Goal: Task Accomplishment & Management: Use online tool/utility

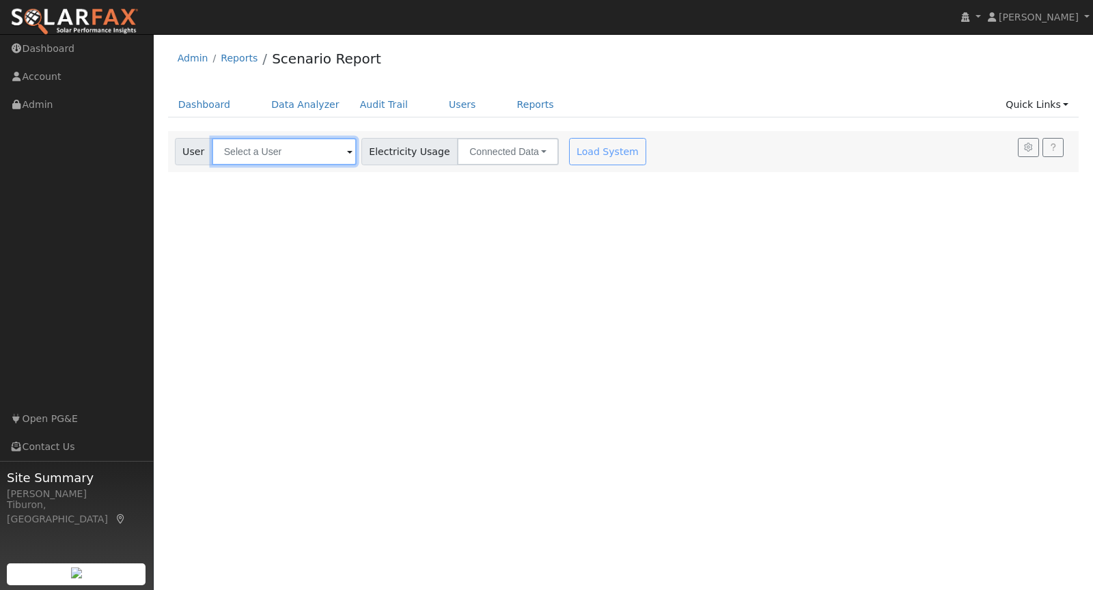
click at [255, 146] on input "text" at bounding box center [284, 151] width 145 height 27
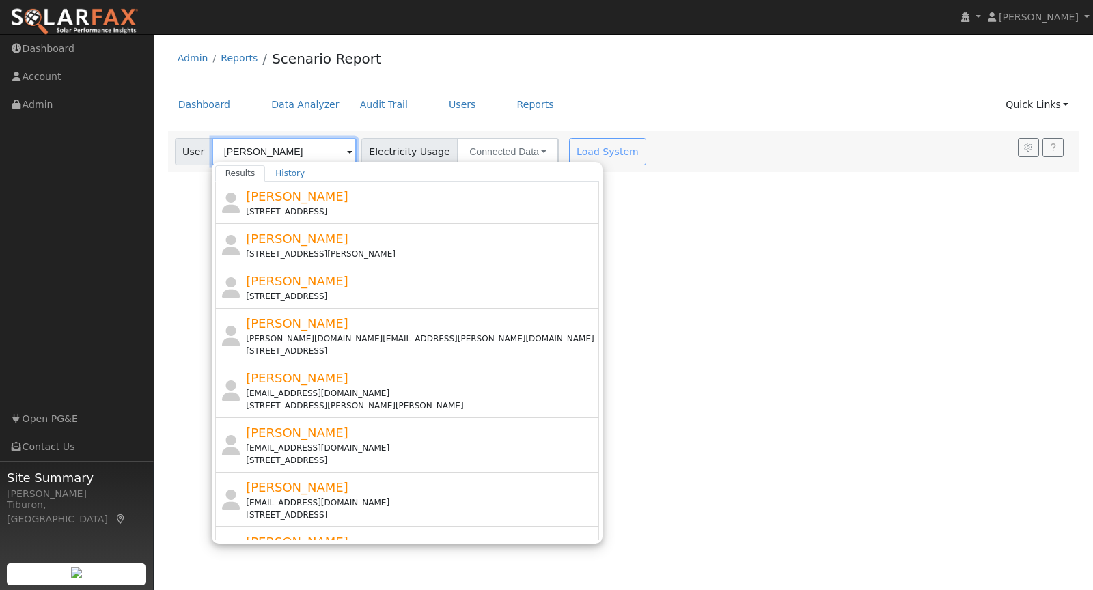
click at [289, 153] on input "[PERSON_NAME]" at bounding box center [284, 151] width 145 height 27
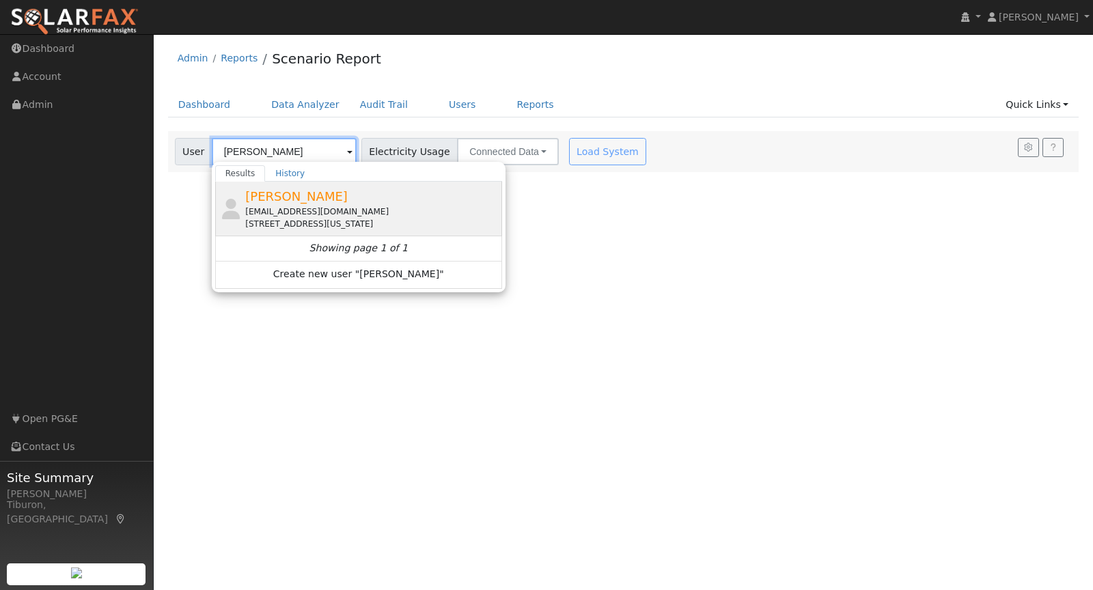
type input "[PERSON_NAME]"
click at [319, 200] on div "James Olsen solitis@gmail.com 1004 Maryland Avenue, West Sacramento, CA 95691" at bounding box center [371, 208] width 253 height 43
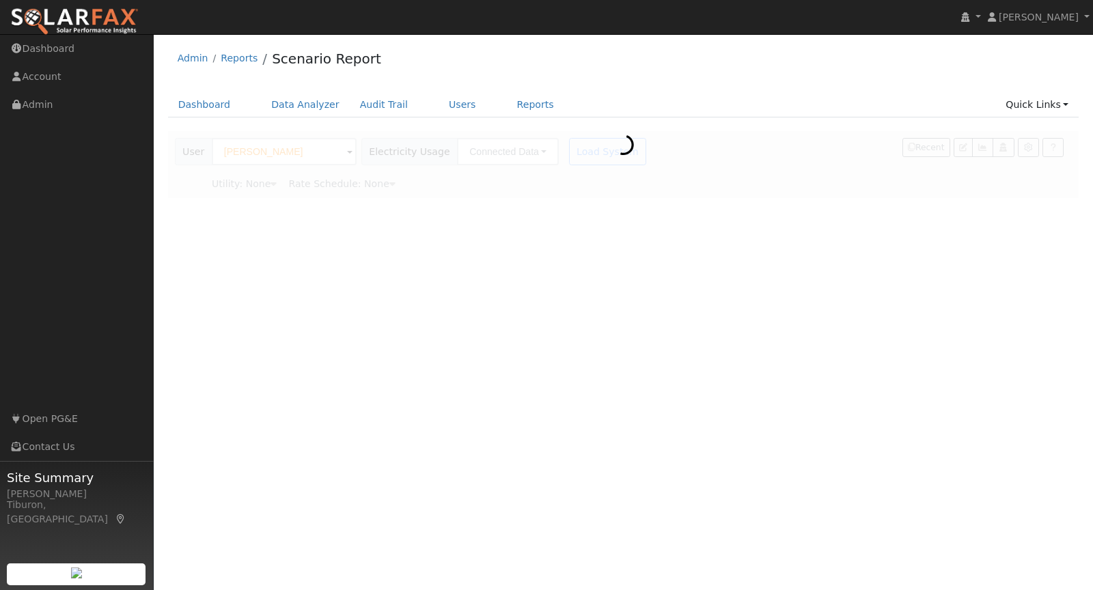
type input "Pacific Gas & Electric"
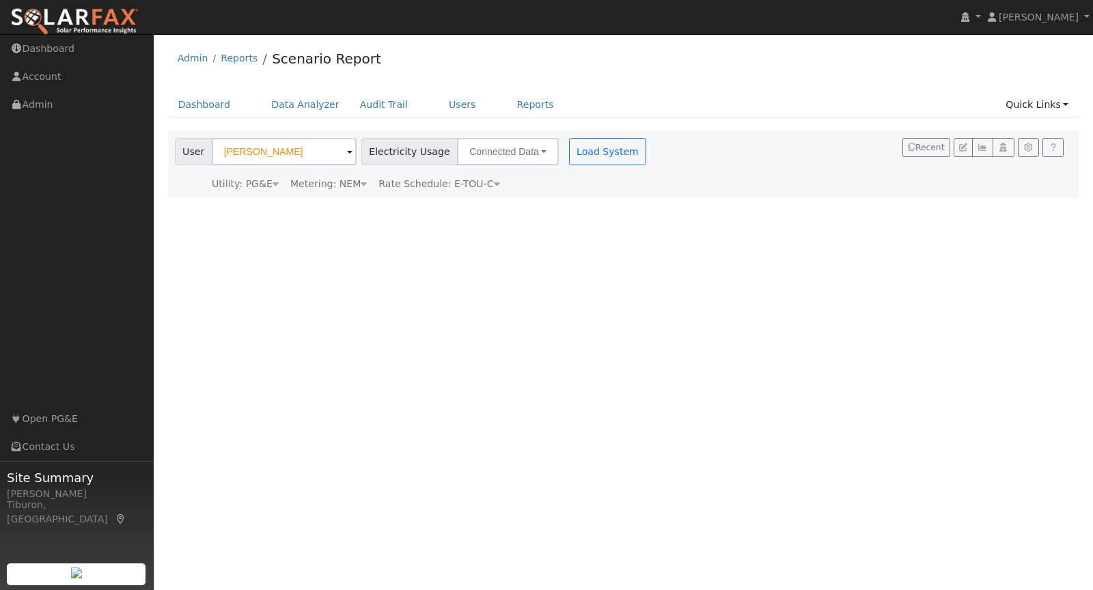
click at [361, 180] on icon at bounding box center [364, 184] width 6 height 10
click at [378, 206] on button "NEM" at bounding box center [395, 204] width 54 height 27
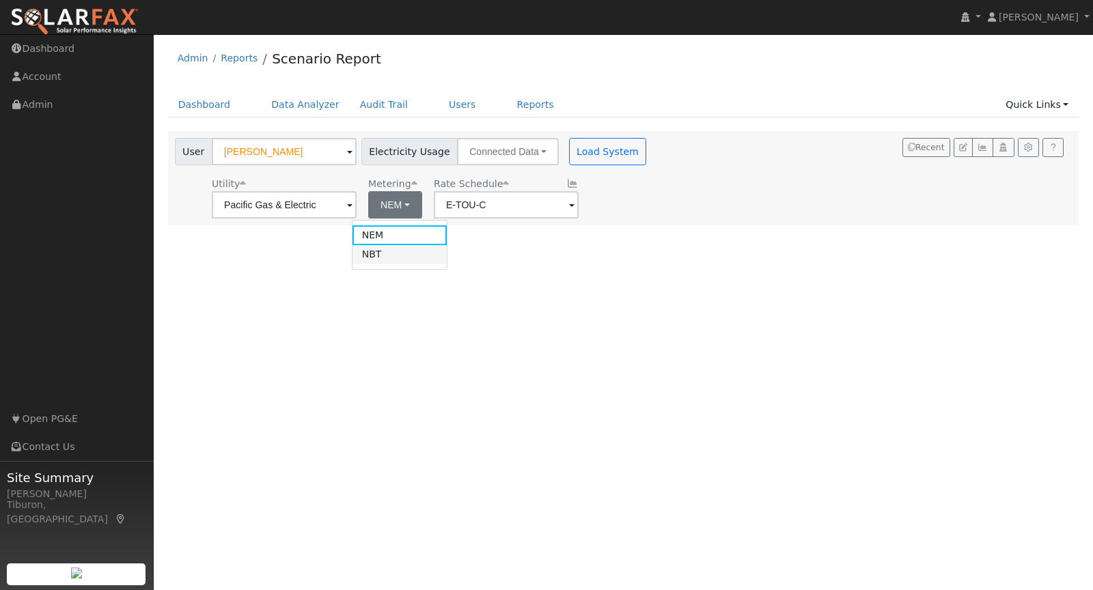
click at [393, 252] on link "NBT" at bounding box center [399, 254] width 95 height 19
type input "E-ELEC"
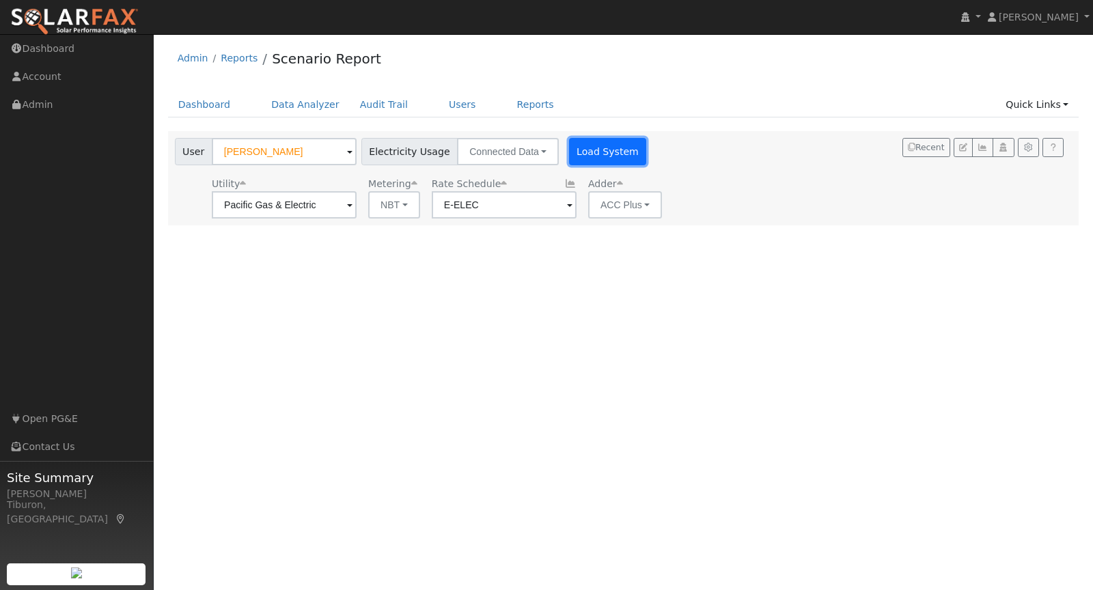
click at [587, 148] on button "Load System" at bounding box center [608, 151] width 78 height 27
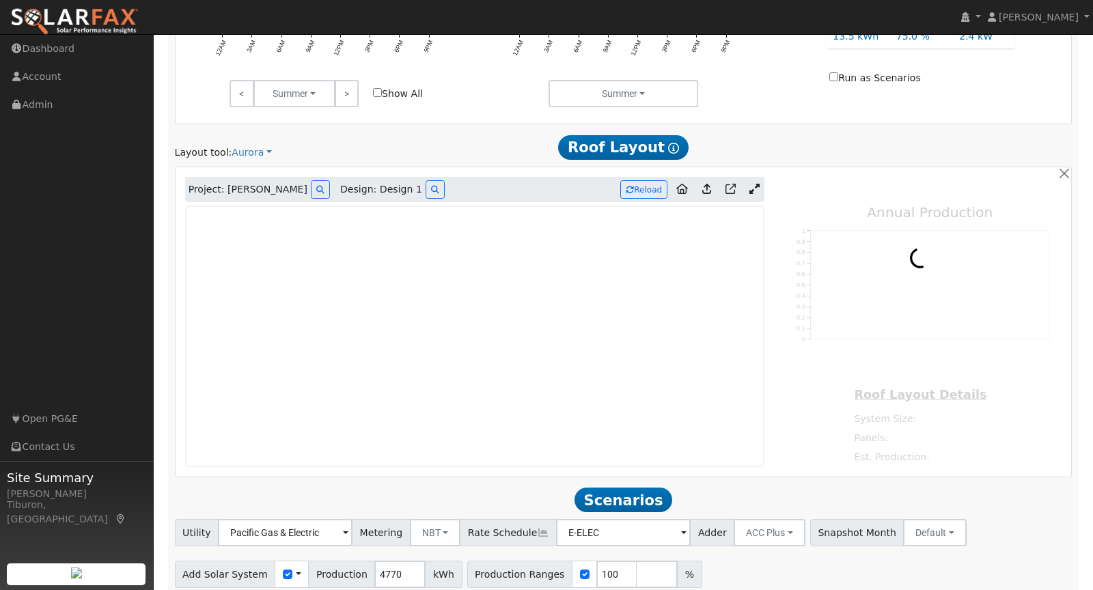
scroll to position [711, 0]
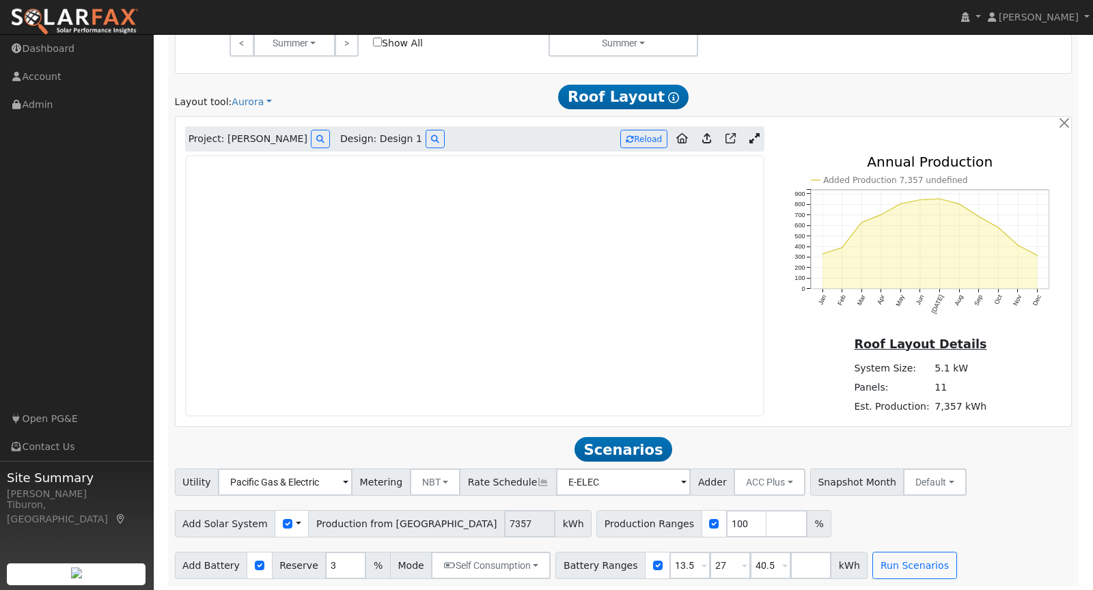
click at [751, 133] on icon at bounding box center [754, 138] width 10 height 10
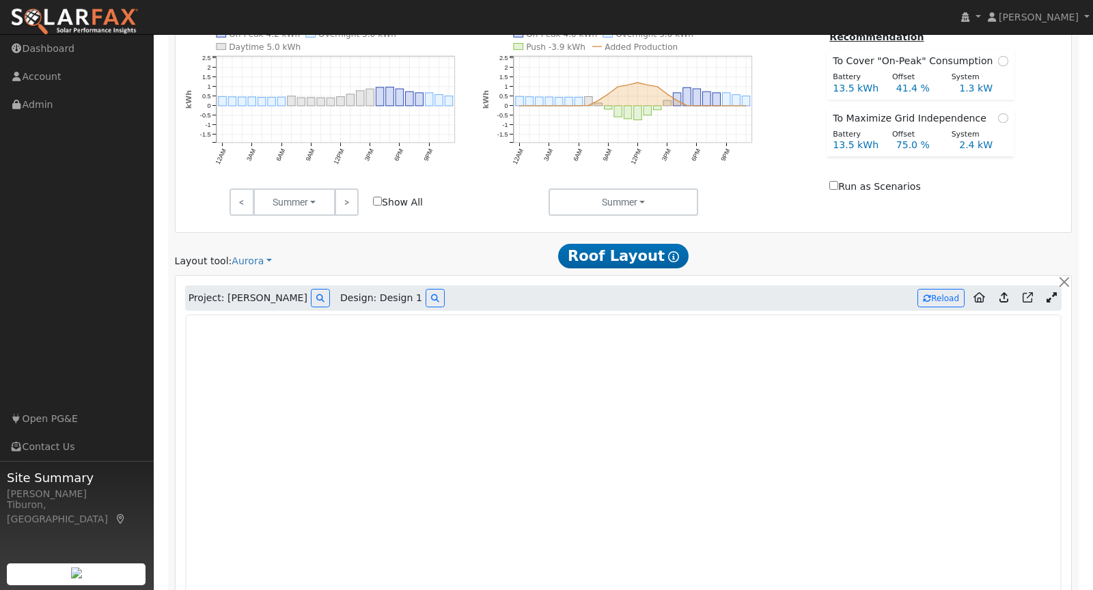
scroll to position [551, 0]
click at [941, 300] on button "Reload" at bounding box center [940, 299] width 47 height 18
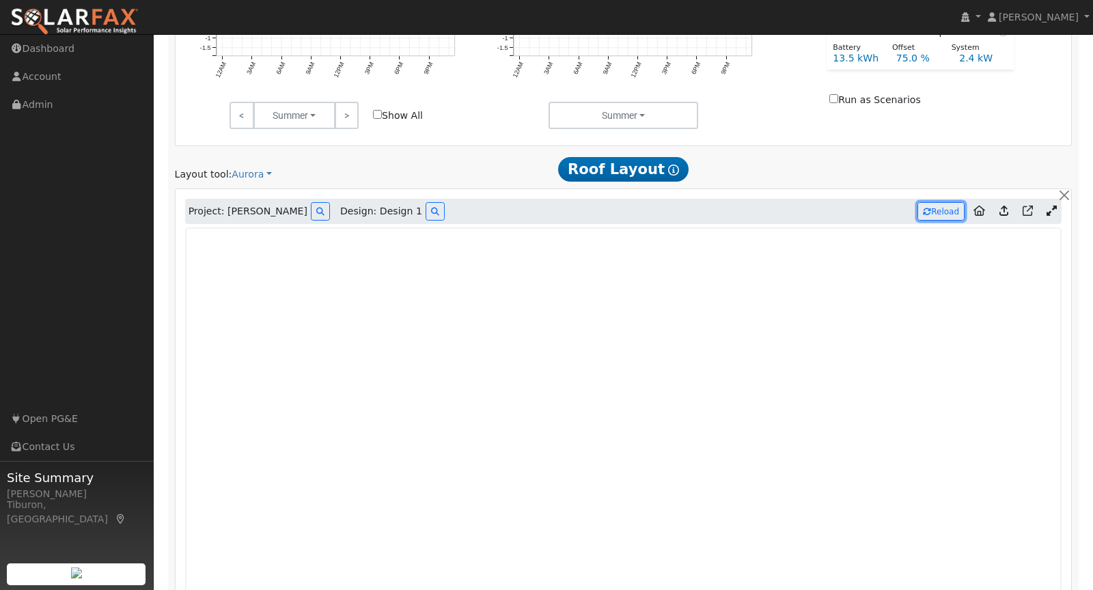
type input "4615"
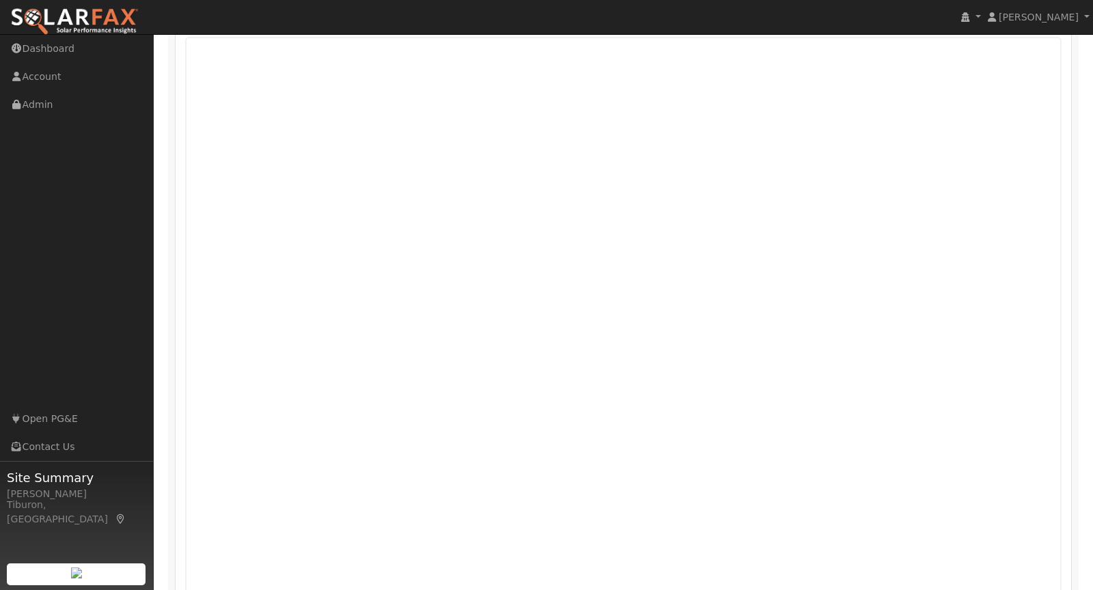
scroll to position [1020, 0]
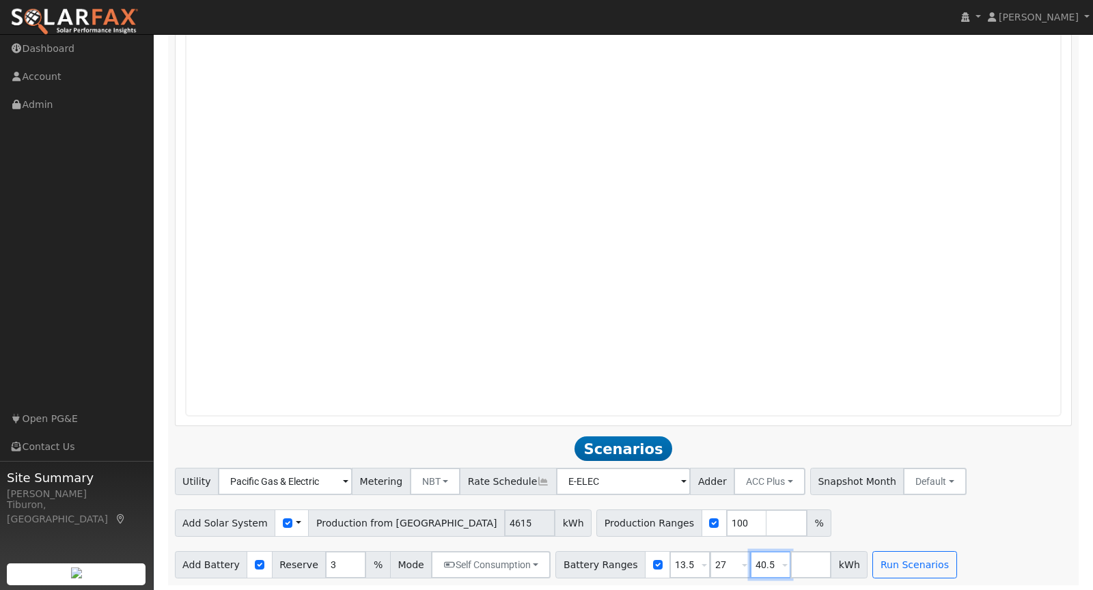
drag, startPoint x: 760, startPoint y: 567, endPoint x: 723, endPoint y: 551, distance: 40.1
click at [723, 551] on div "Battery Ranges 13.5 Overrides Reserve % Mode None None Self Consumption Peak Sa…" at bounding box center [711, 564] width 312 height 27
click at [849, 566] on button "Run Scenarios" at bounding box center [874, 564] width 84 height 27
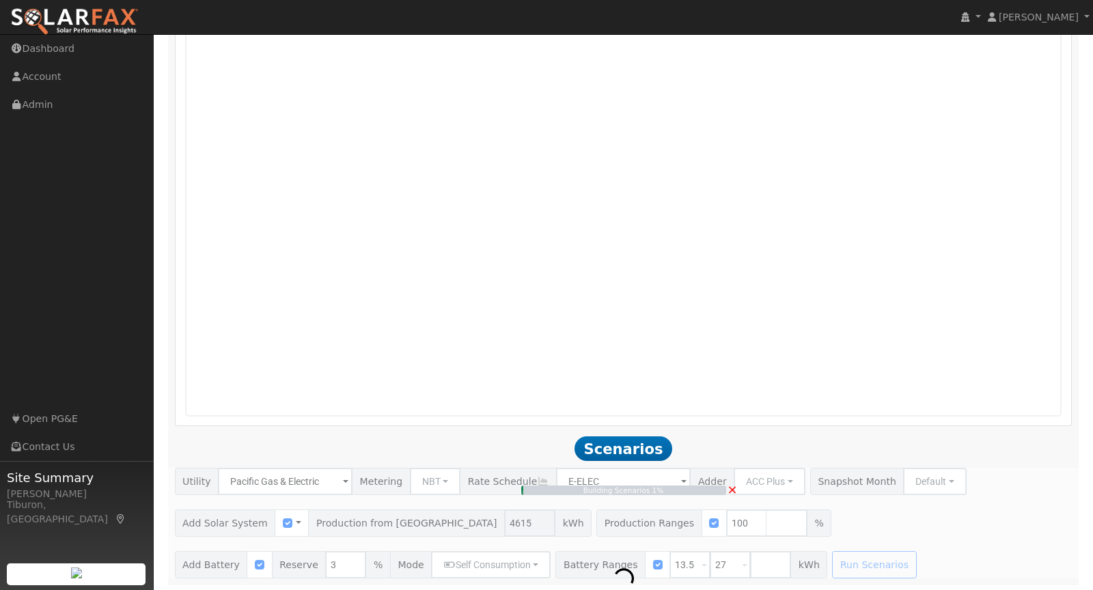
type input "3.1"
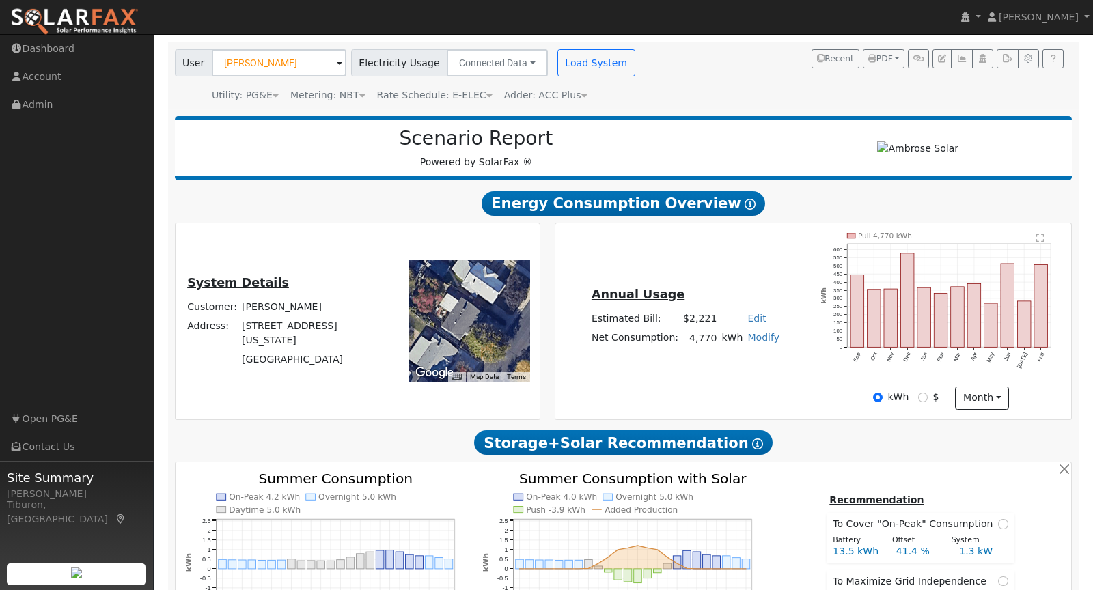
scroll to position [0, 0]
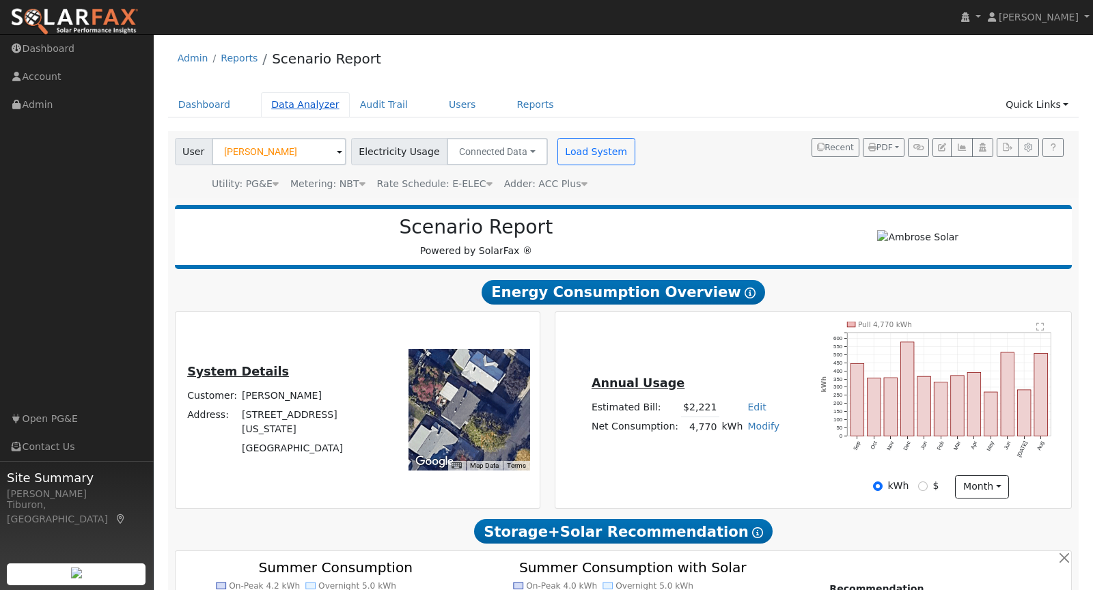
click at [316, 110] on link "Data Analyzer" at bounding box center [305, 104] width 89 height 25
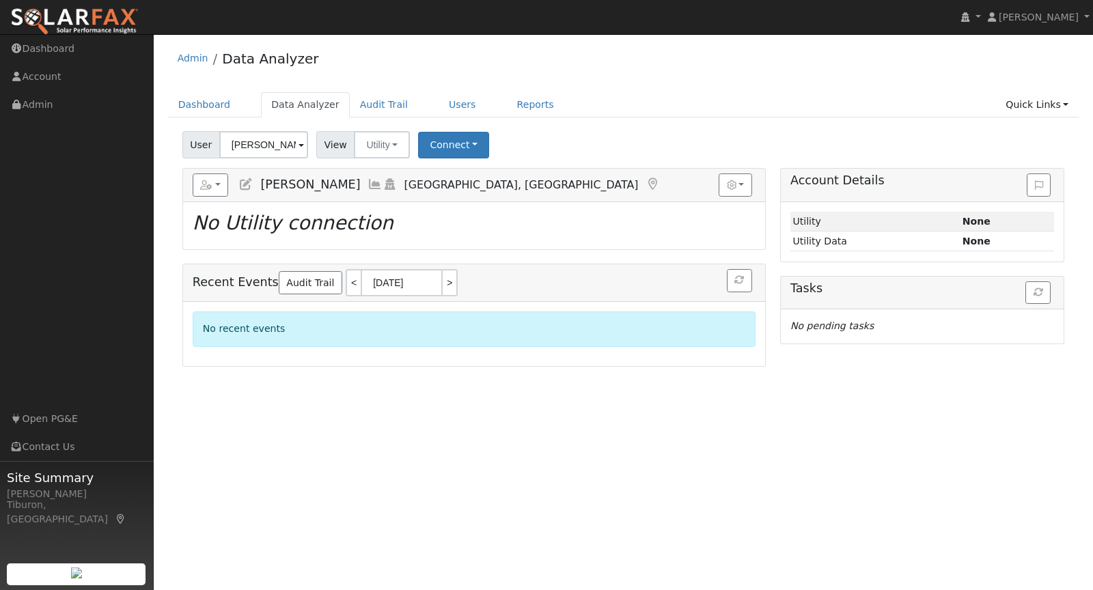
click at [275, 145] on input "[PERSON_NAME]" at bounding box center [263, 144] width 89 height 27
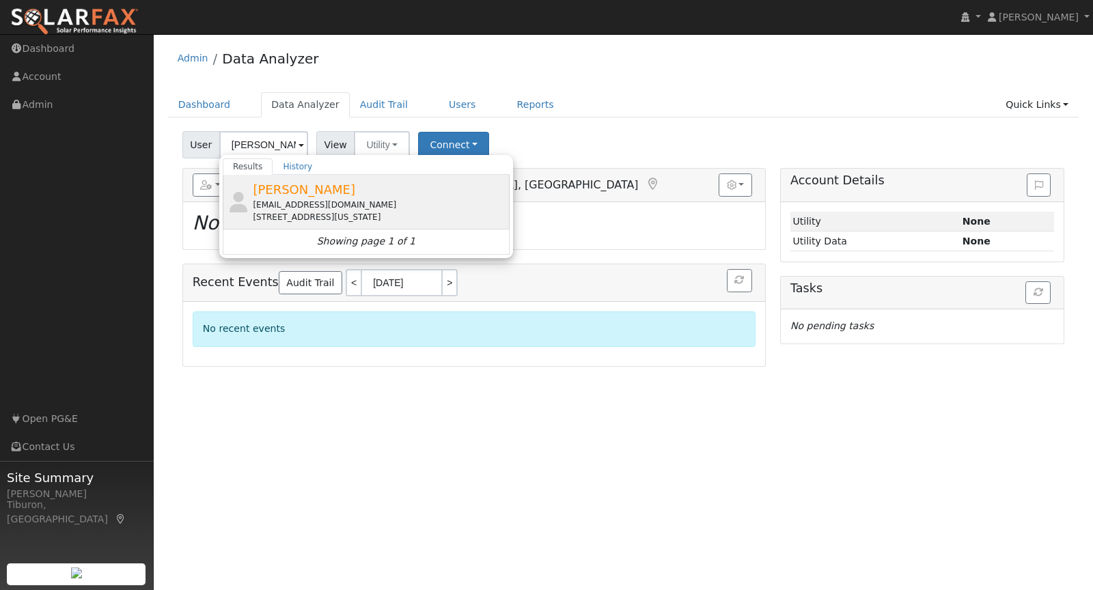
click at [283, 184] on span "[PERSON_NAME]" at bounding box center [304, 189] width 102 height 14
type input "[PERSON_NAME]"
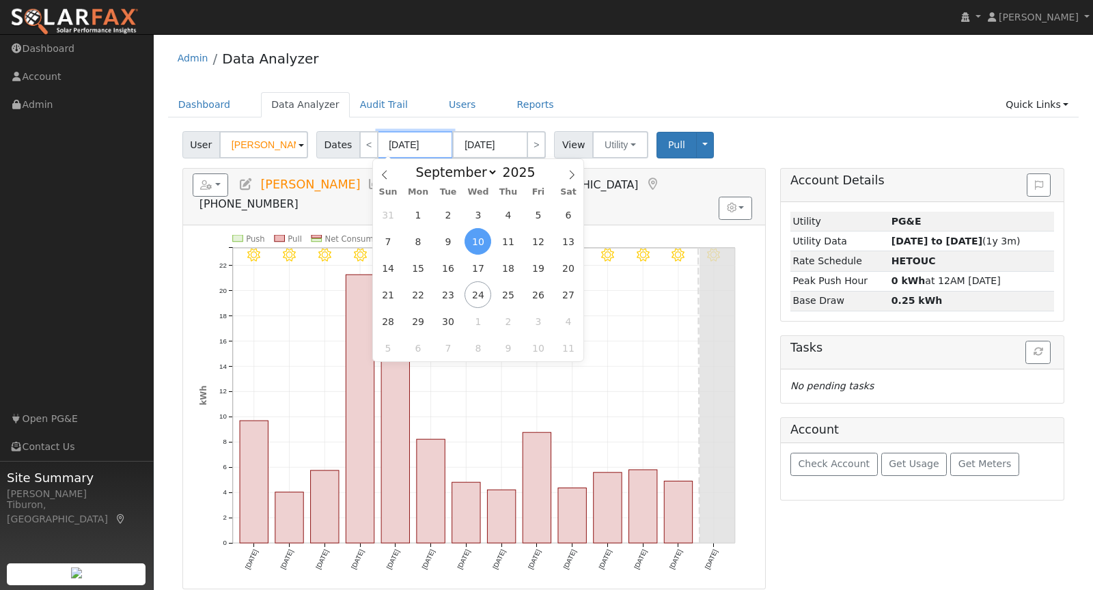
click at [418, 143] on input "[DATE]" at bounding box center [415, 144] width 75 height 27
click at [538, 174] on span at bounding box center [543, 176] width 10 height 8
type input "2024"
click at [473, 177] on select "January February March April May June July August September October November De…" at bounding box center [453, 172] width 89 height 16
click at [413, 164] on select "January February March April May June July August September October November De…" at bounding box center [453, 172] width 89 height 16
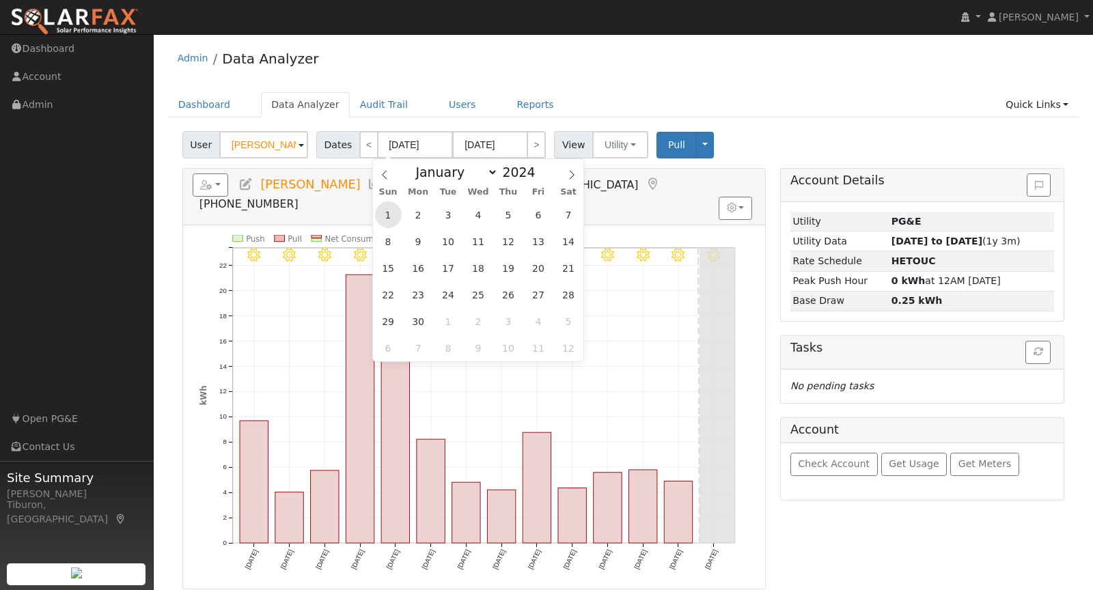
click at [389, 215] on span "1" at bounding box center [388, 215] width 27 height 27
type input "[DATE]"
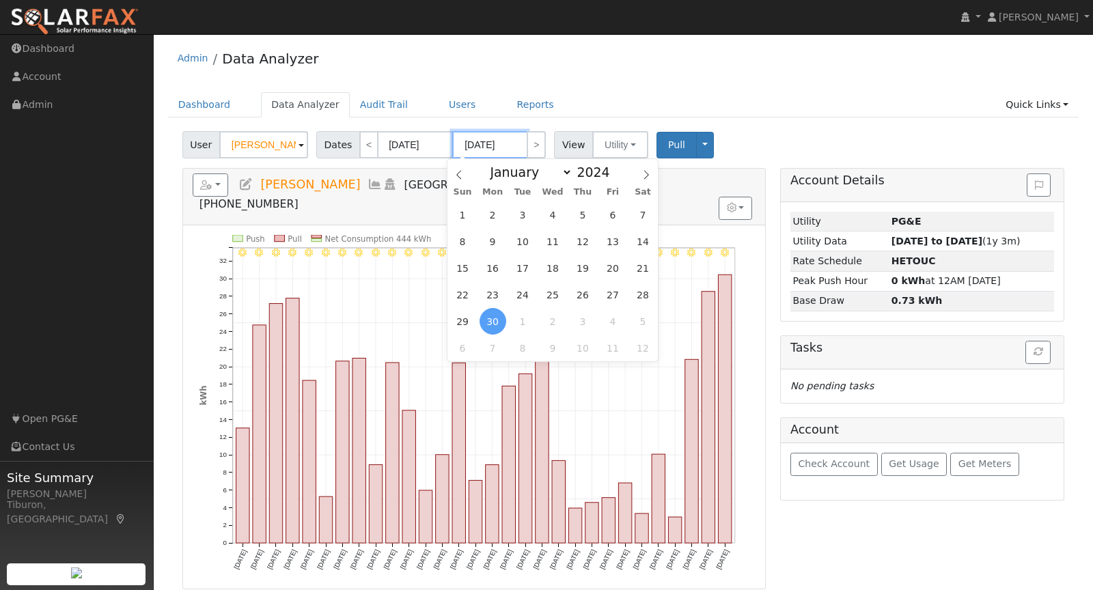
click at [506, 145] on input "[DATE]" at bounding box center [489, 144] width 75 height 27
click at [614, 167] on span at bounding box center [618, 169] width 10 height 8
type input "2025"
click at [462, 216] on span "31" at bounding box center [462, 215] width 27 height 27
type input "[DATE]"
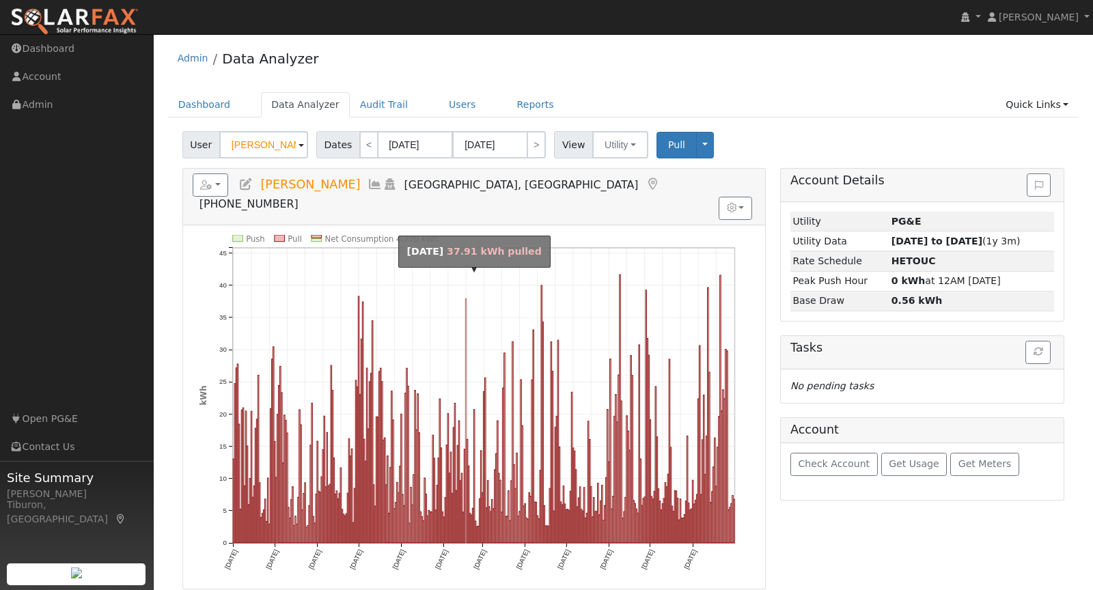
click at [465, 309] on rect "onclick=""" at bounding box center [465, 421] width 1 height 245
type input "[DATE]"
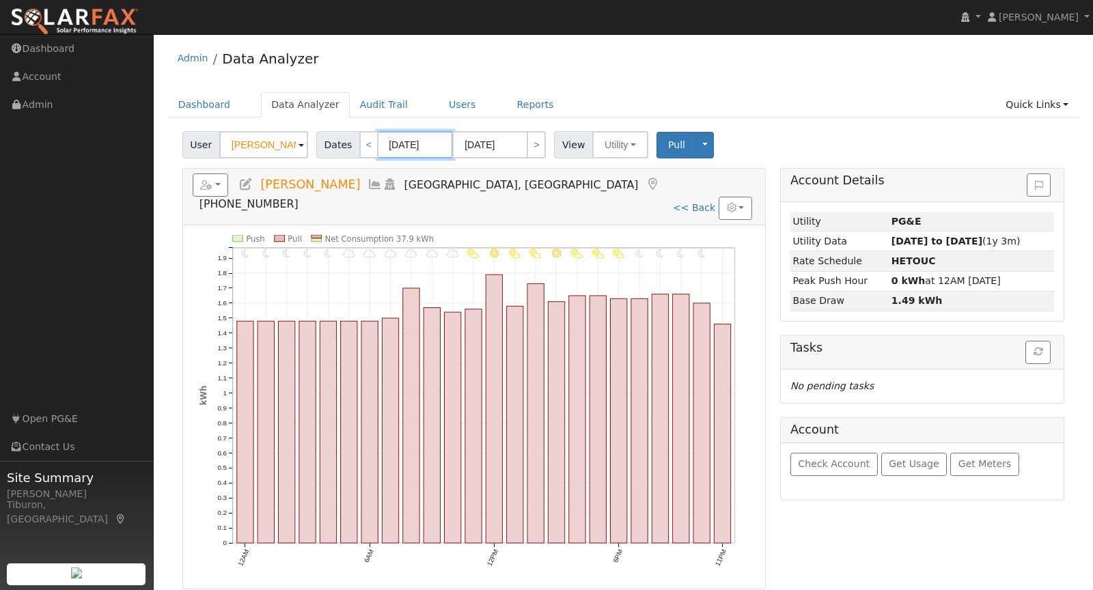
click at [421, 153] on input "[DATE]" at bounding box center [415, 144] width 75 height 27
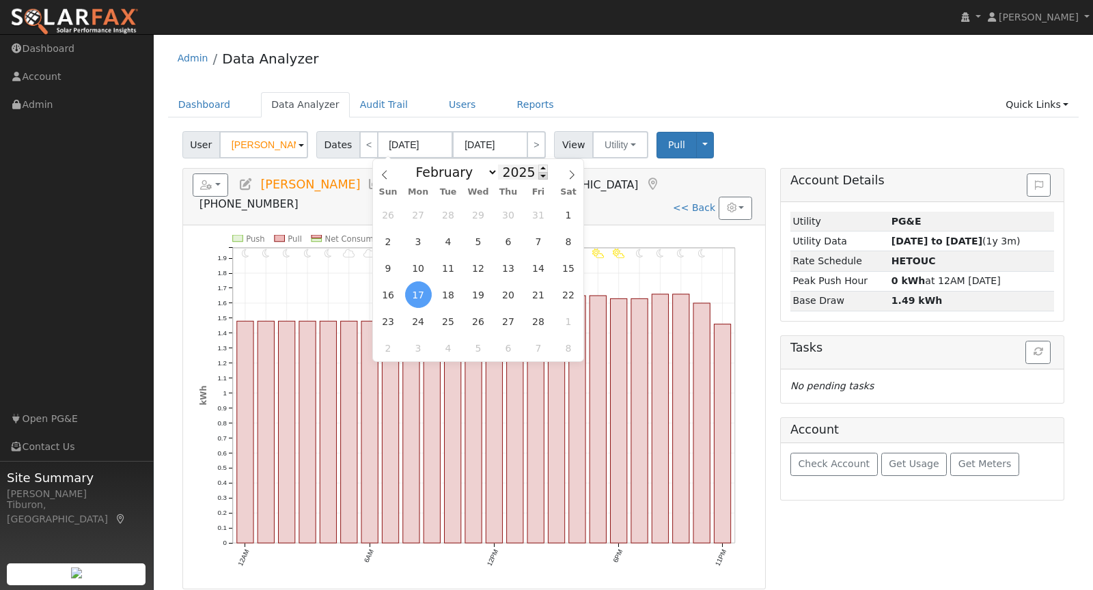
click at [540, 174] on span at bounding box center [543, 176] width 10 height 8
type input "2024"
click at [462, 170] on select "January February March April May June July August September October November De…" at bounding box center [453, 172] width 89 height 16
select select "8"
click at [413, 164] on select "January February March April May June July August September October November De…" at bounding box center [453, 172] width 89 height 16
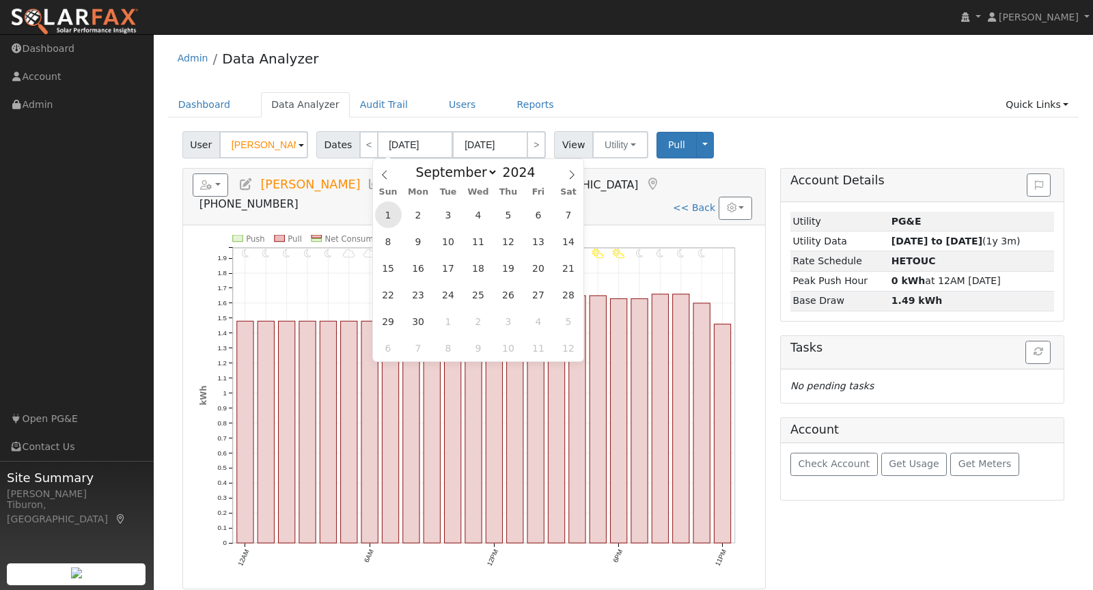
click at [389, 215] on span "1" at bounding box center [388, 215] width 27 height 27
type input "[DATE]"
type input "2024"
select select "8"
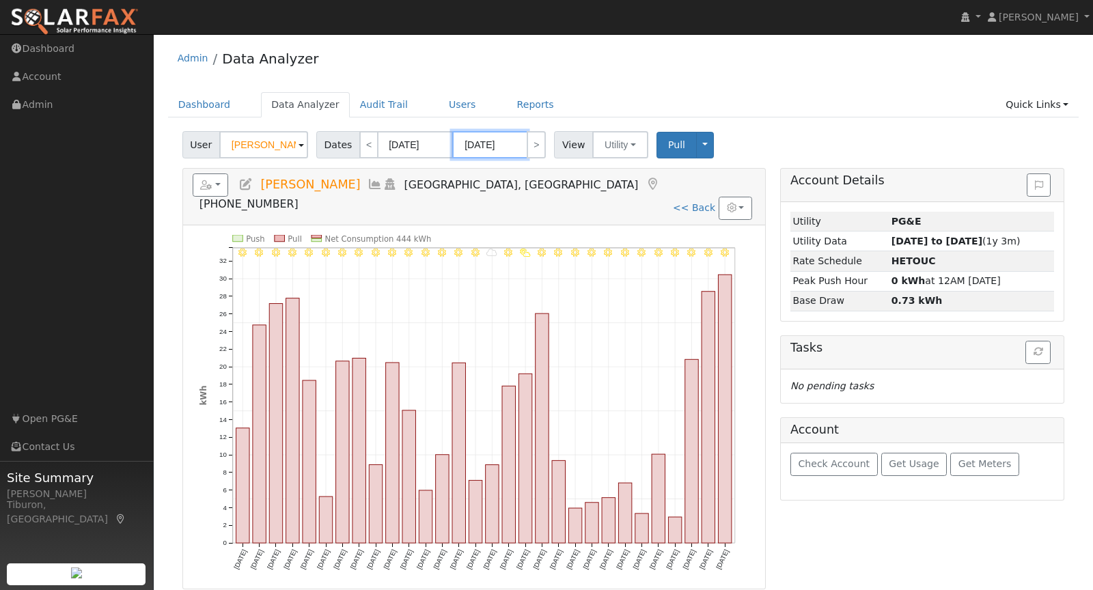
click at [501, 143] on input "[DATE]" at bounding box center [489, 144] width 75 height 27
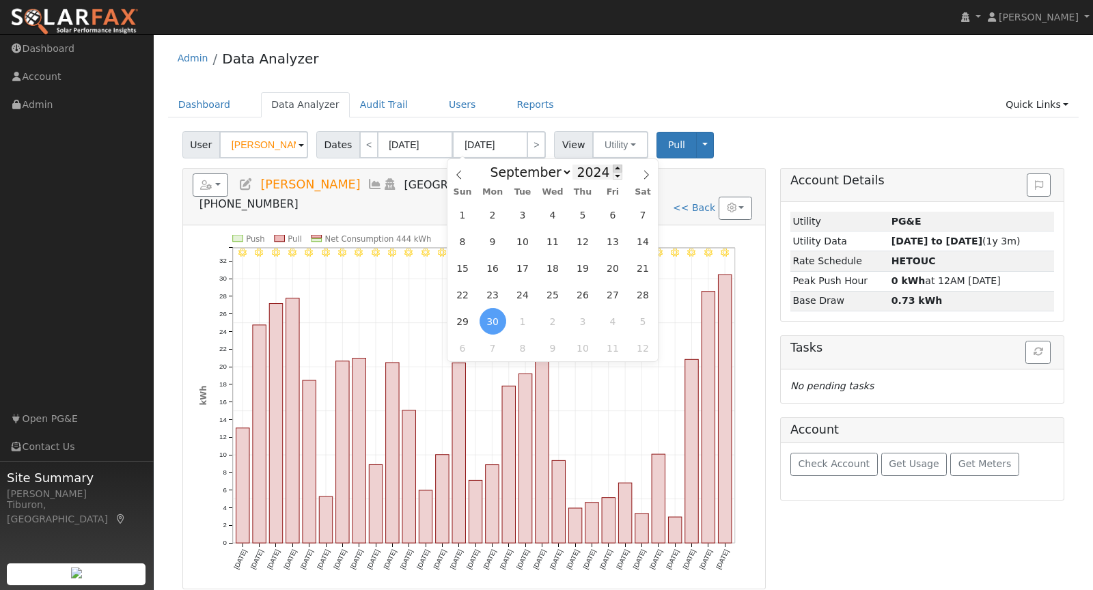
click at [613, 166] on span at bounding box center [618, 169] width 10 height 8
type input "2025"
click at [460, 215] on span "31" at bounding box center [462, 215] width 27 height 27
type input "[DATE]"
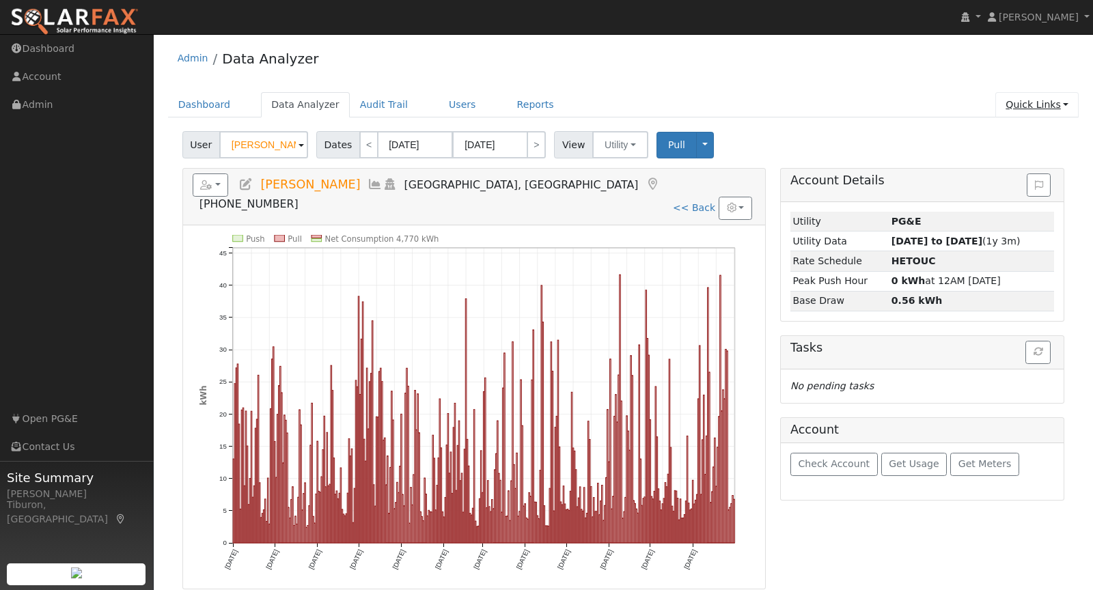
click at [1028, 104] on link "Quick Links" at bounding box center [1036, 104] width 83 height 25
click at [1010, 178] on link "Run a Scenario Report" at bounding box center [1009, 182] width 139 height 19
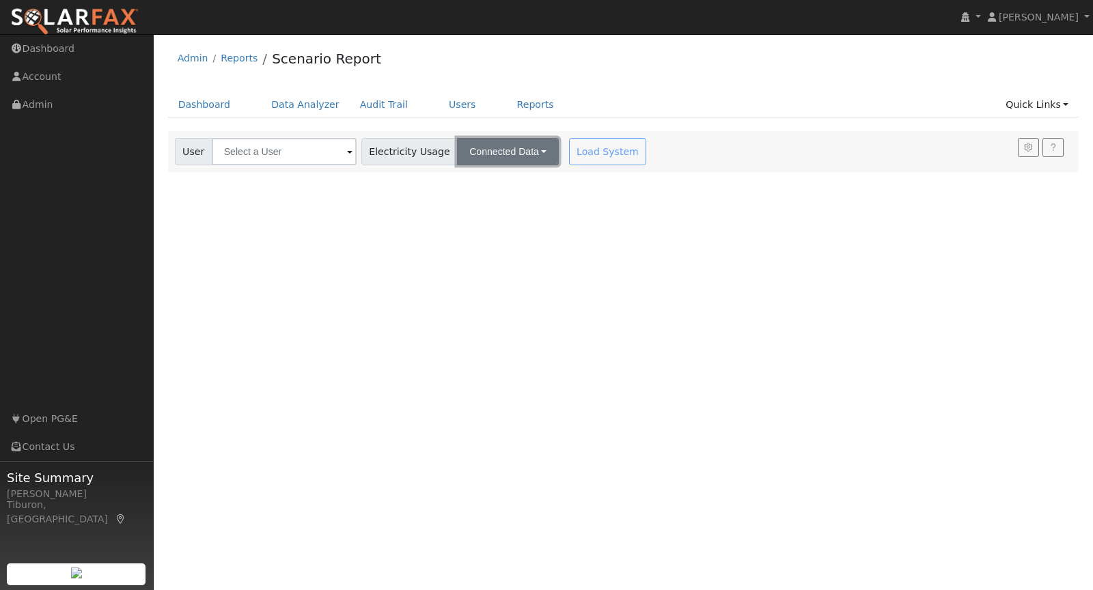
click at [510, 150] on button "Connected Data" at bounding box center [508, 151] width 102 height 27
click at [648, 243] on div "User Profile First name Last name Email Email Notifications No Emails No Emails…" at bounding box center [623, 312] width 939 height 556
click at [292, 152] on input "text" at bounding box center [284, 151] width 145 height 27
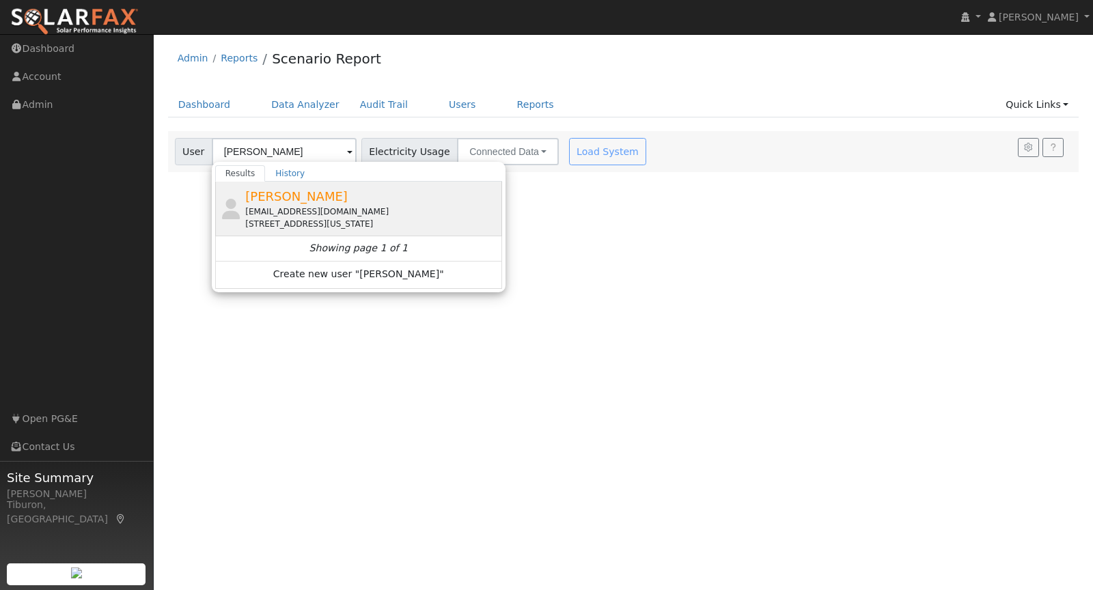
click at [285, 201] on span "[PERSON_NAME]" at bounding box center [296, 196] width 102 height 14
type input "[PERSON_NAME]"
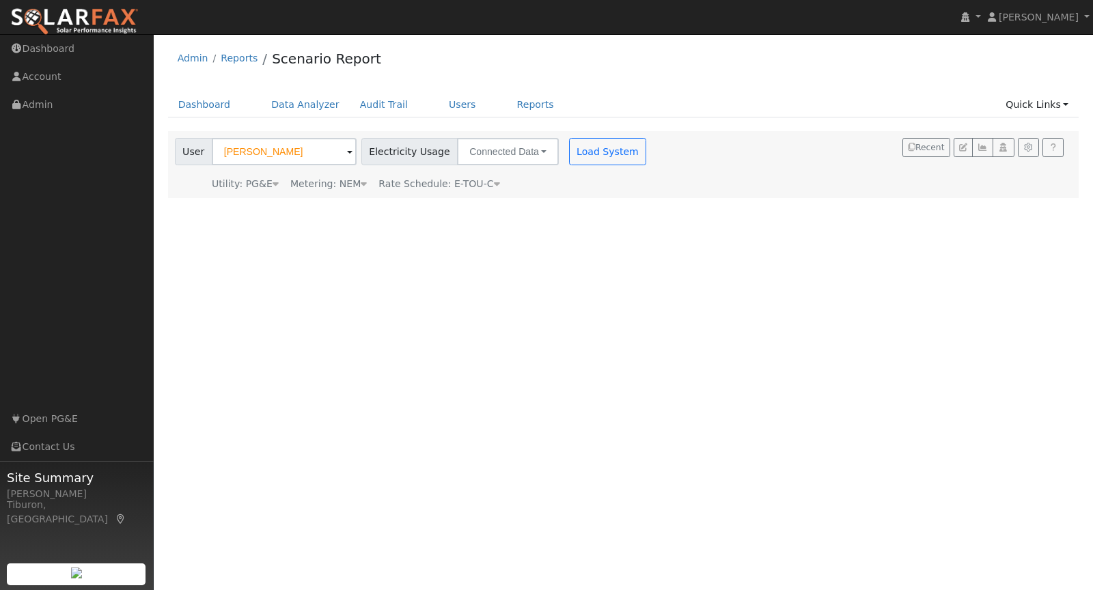
click at [352, 181] on div "Metering: NEM" at bounding box center [328, 184] width 77 height 14
click at [371, 208] on button "NEM" at bounding box center [395, 204] width 54 height 27
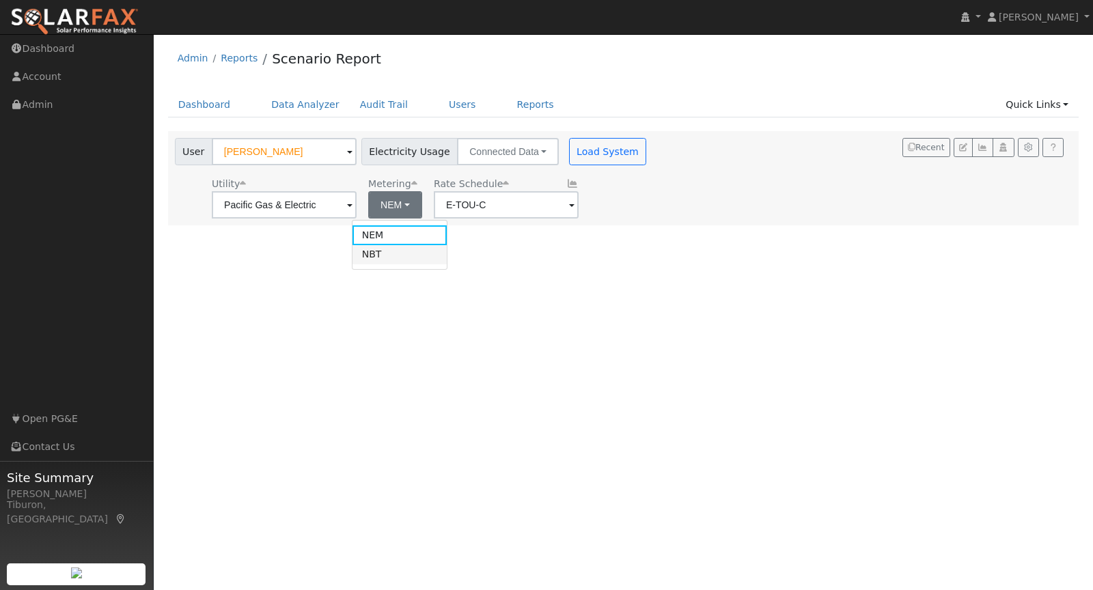
click at [376, 252] on link "NBT" at bounding box center [399, 254] width 95 height 19
type input "E-ELEC"
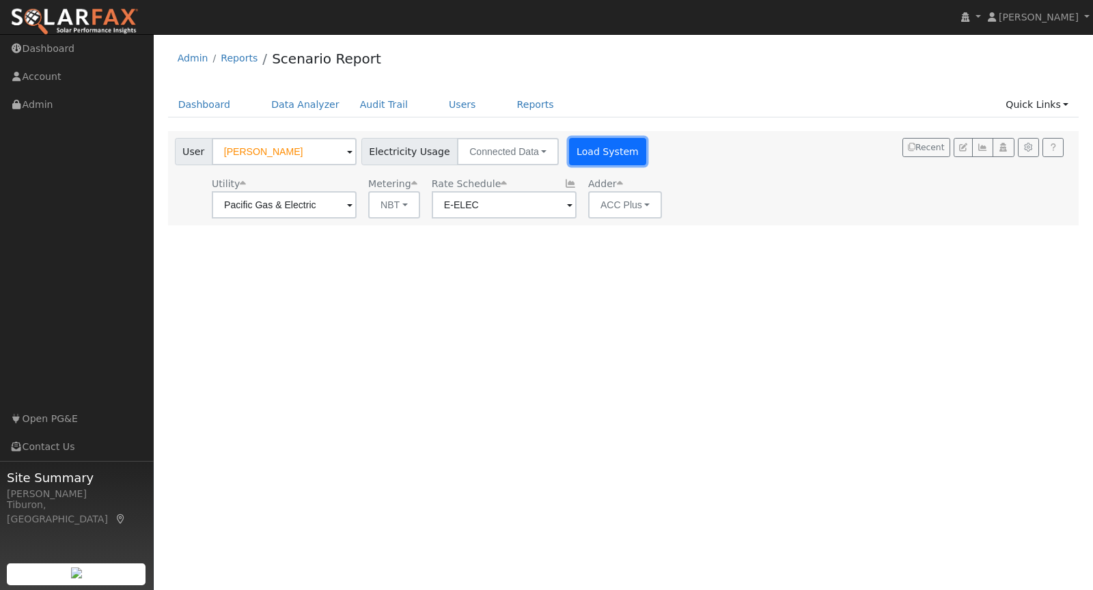
click at [587, 145] on button "Load System" at bounding box center [608, 151] width 78 height 27
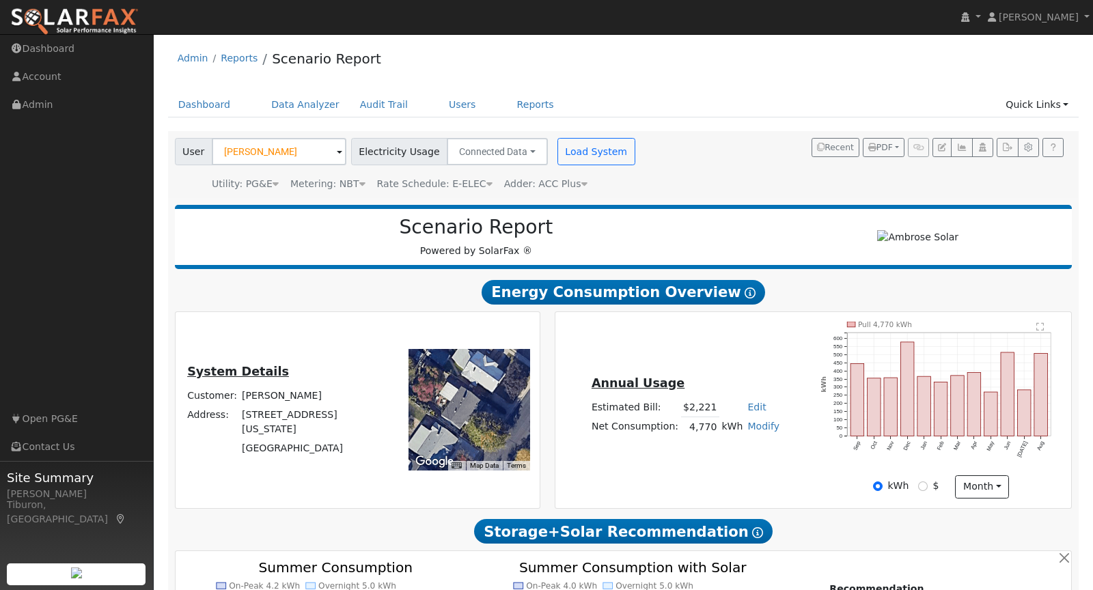
type input "4615"
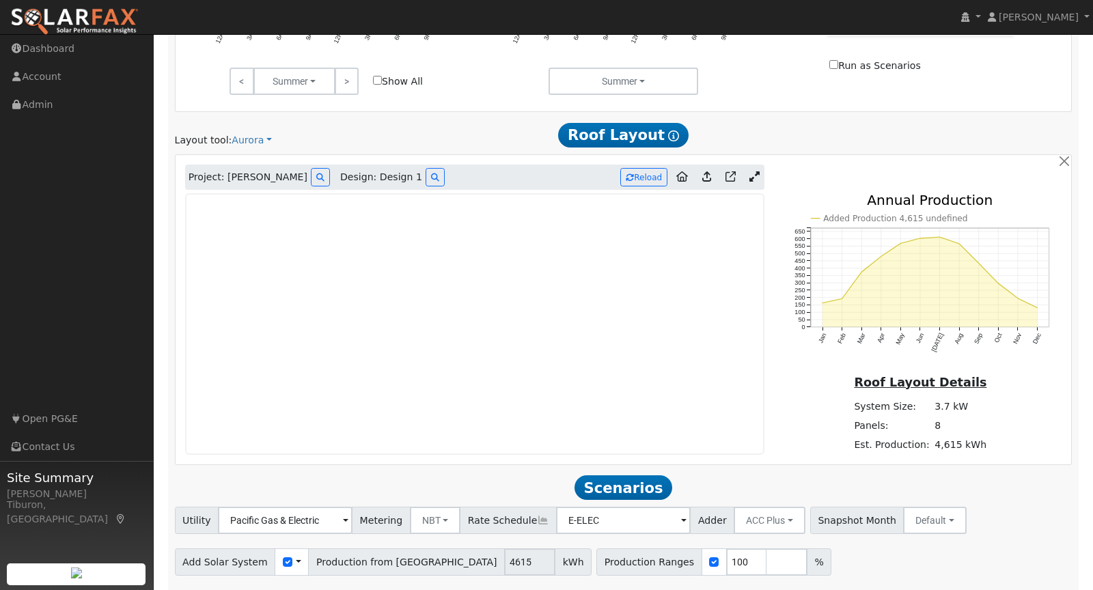
scroll to position [711, 0]
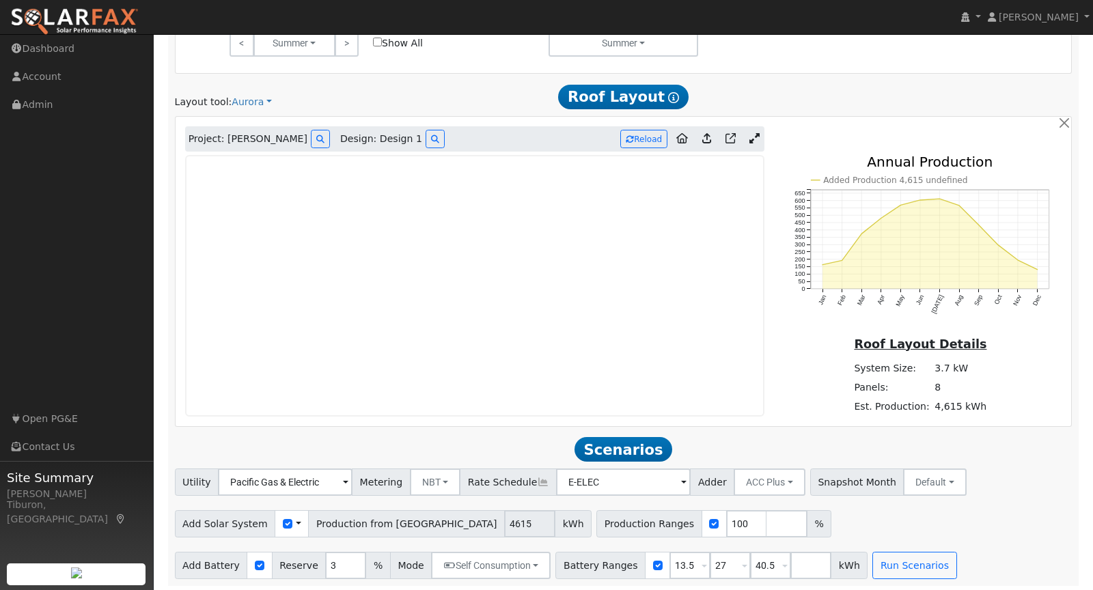
click at [757, 134] on icon at bounding box center [754, 138] width 10 height 10
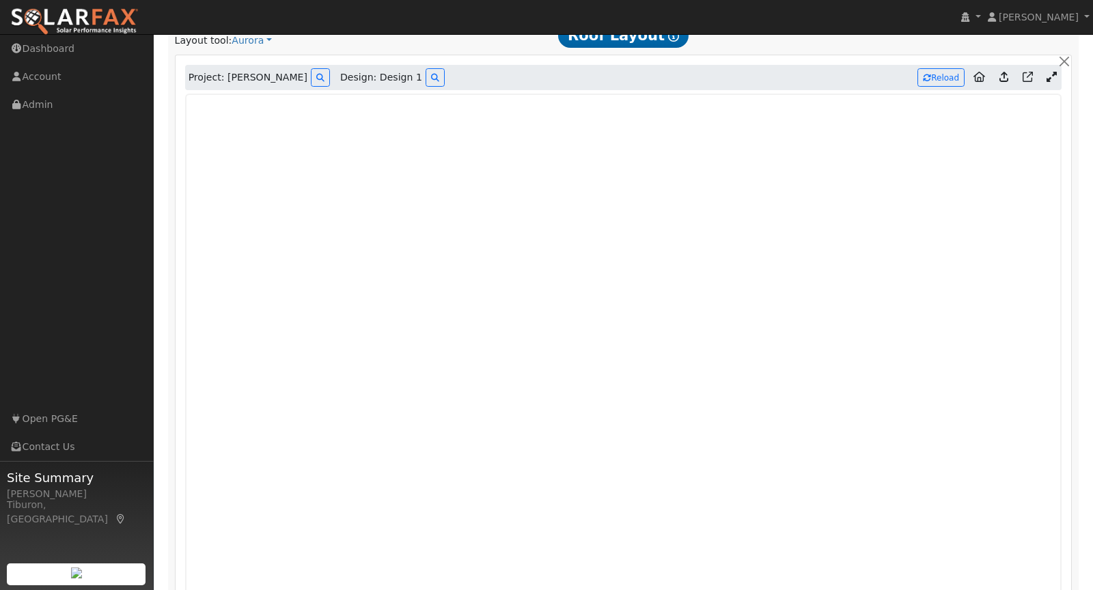
scroll to position [1020, 0]
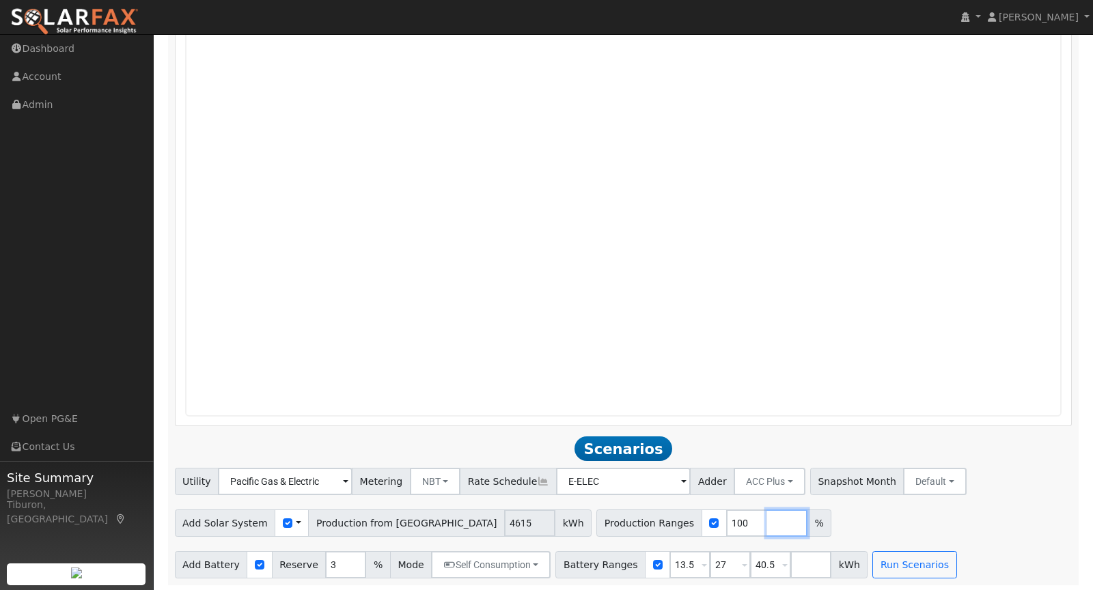
click at [766, 522] on input "number" at bounding box center [786, 523] width 41 height 27
type input "120"
click at [807, 522] on input "number" at bounding box center [827, 523] width 41 height 27
type input "140"
click at [847, 520] on input "number" at bounding box center [867, 523] width 41 height 27
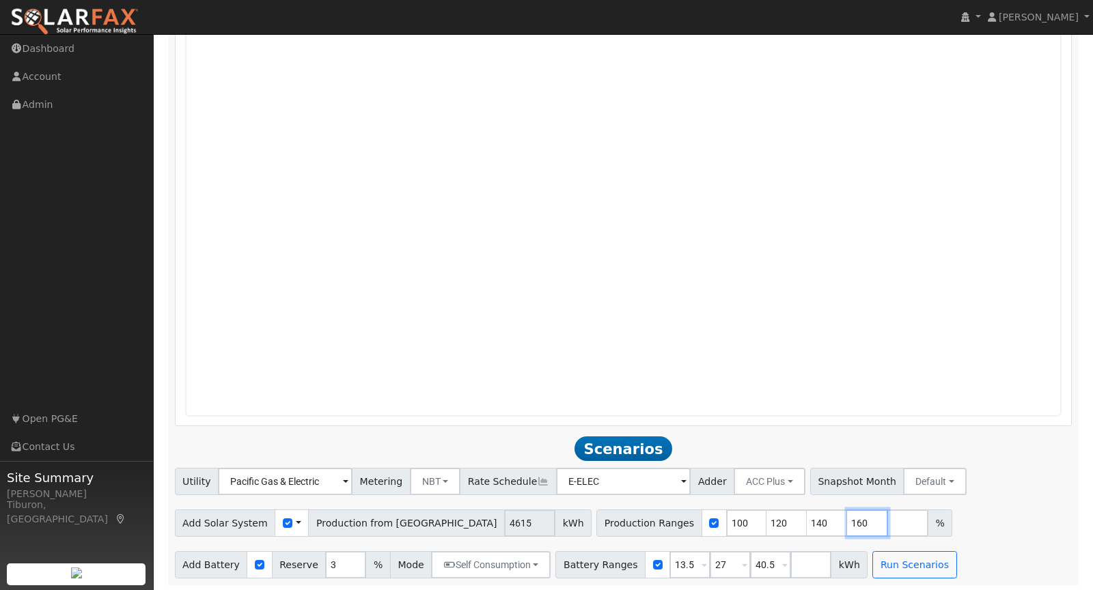
type input "160"
drag, startPoint x: 764, startPoint y: 562, endPoint x: 716, endPoint y: 562, distance: 47.8
click at [716, 562] on div "Battery Ranges 13.5 Overrides Reserve % Mode None None Self Consumption Peak Sa…" at bounding box center [711, 564] width 312 height 27
click at [870, 566] on button "Run Scenarios" at bounding box center [874, 564] width 84 height 27
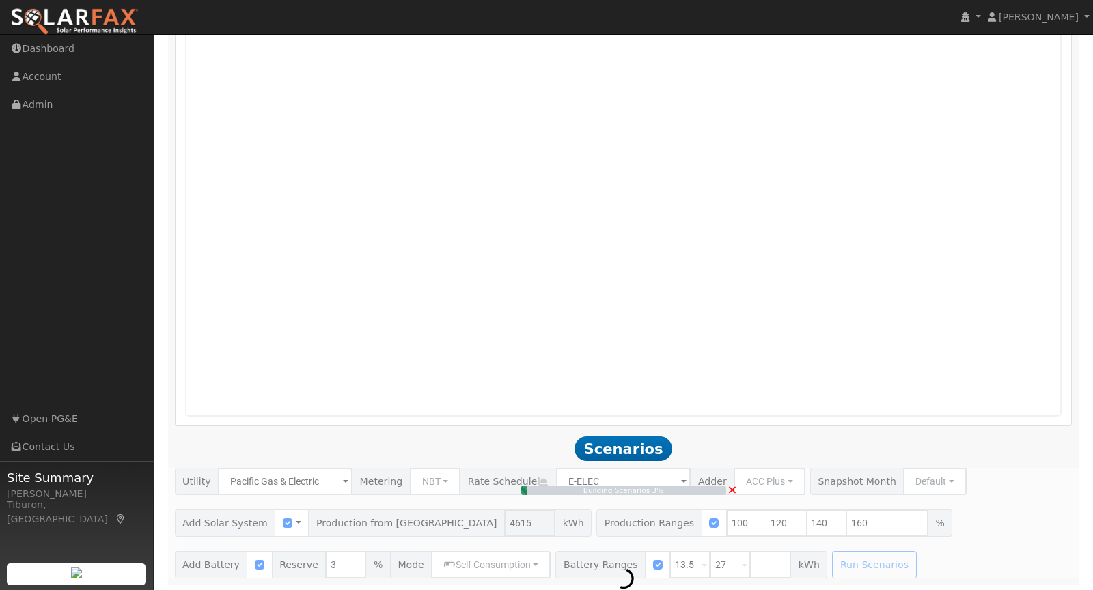
type input "4.9"
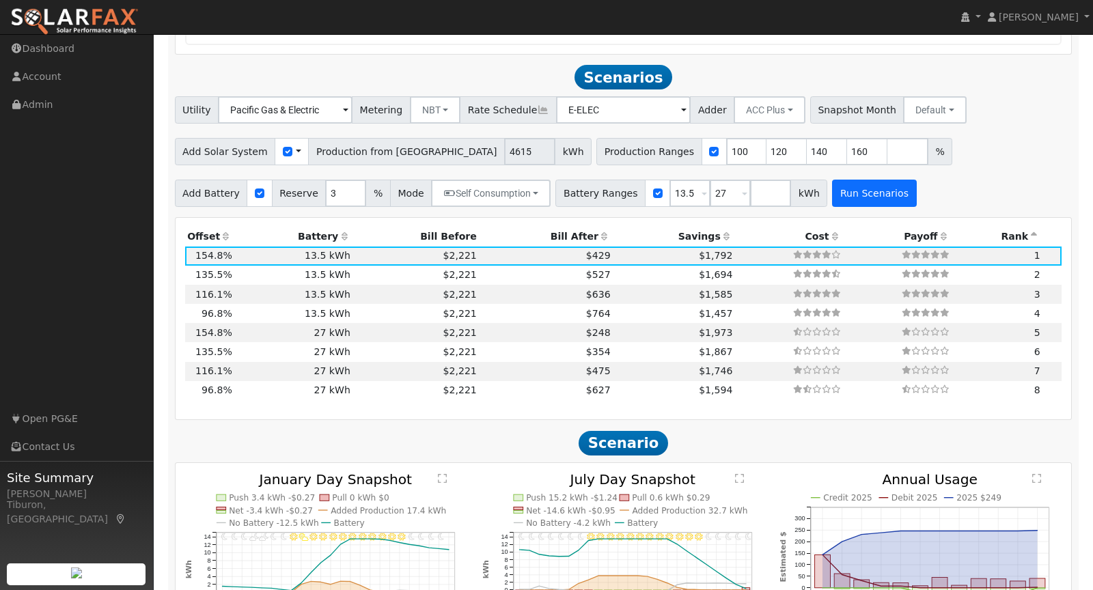
scroll to position [1412, 0]
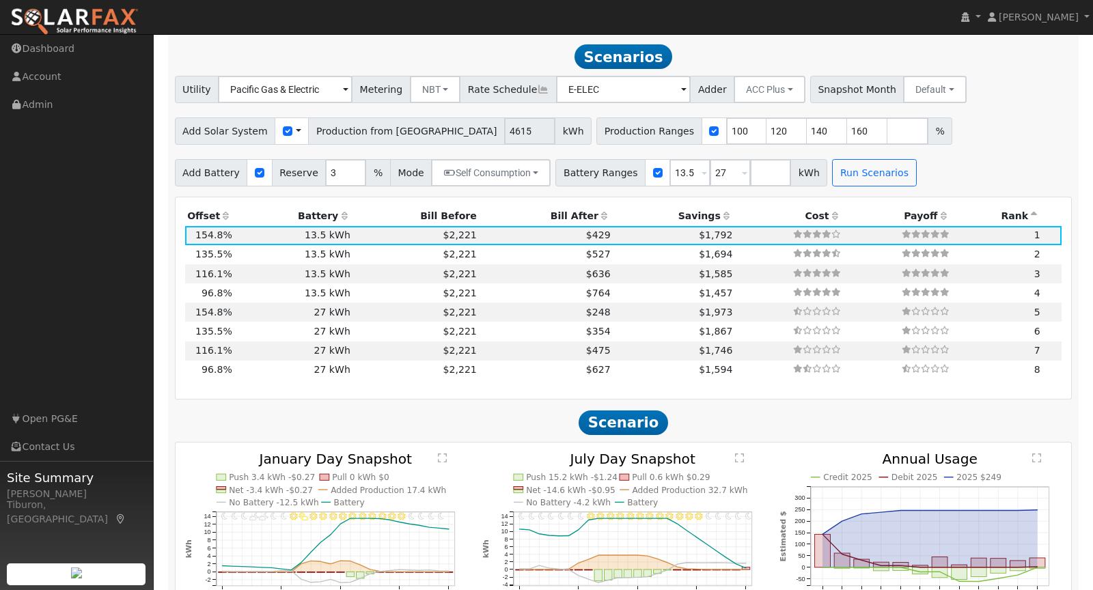
click at [558, 211] on th "Bill After" at bounding box center [546, 216] width 134 height 19
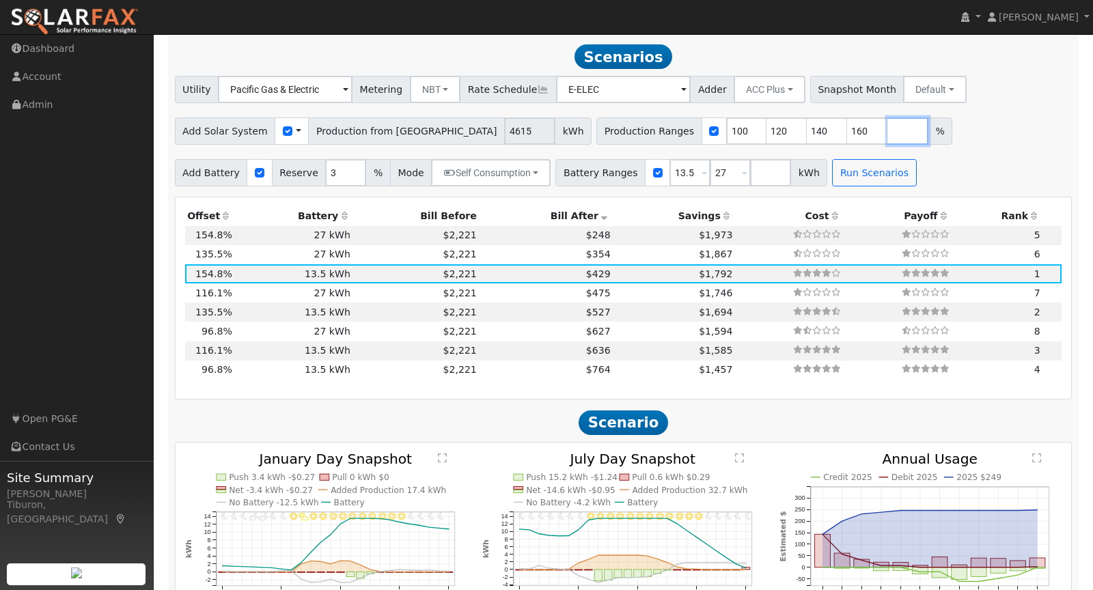
click at [887, 130] on input "number" at bounding box center [907, 130] width 41 height 27
type input "170"
click at [867, 165] on button "Run Scenarios" at bounding box center [874, 172] width 84 height 27
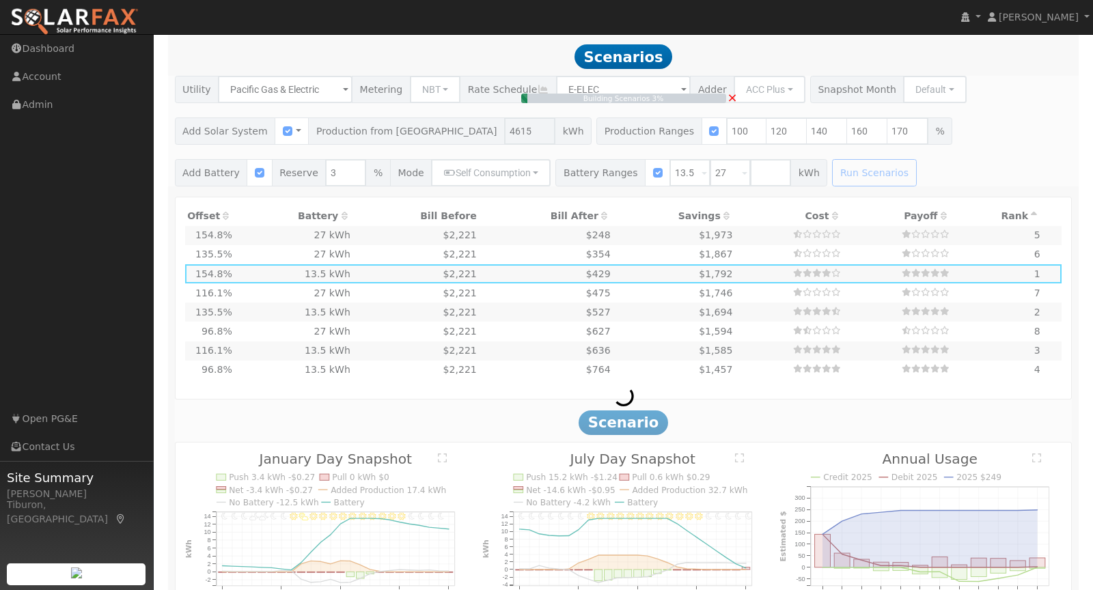
type input "5.2"
type input "$18,307"
type input "$10,352"
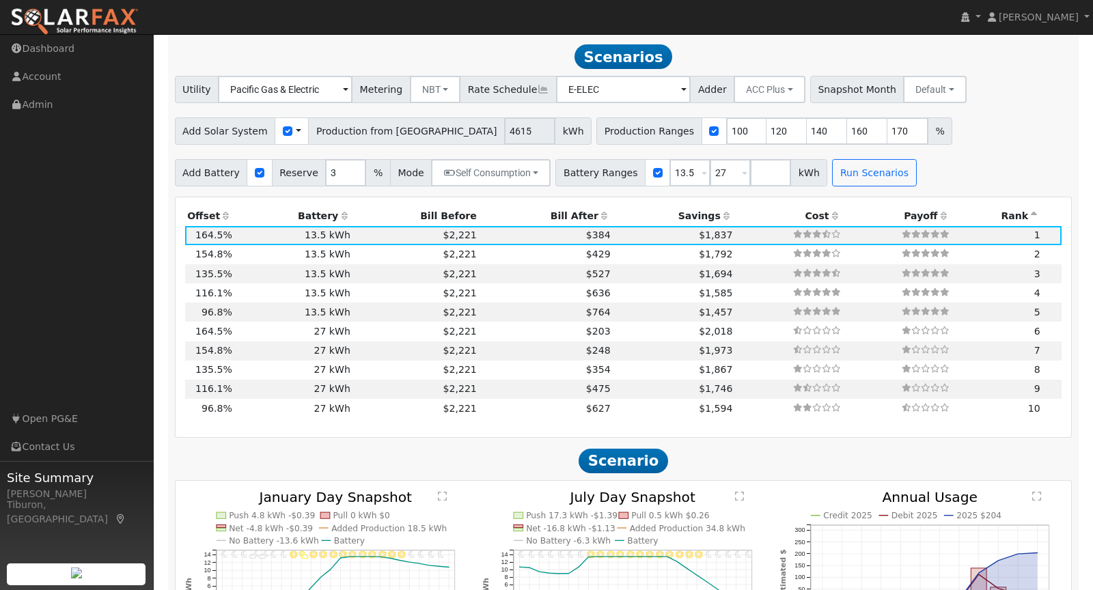
click at [560, 215] on th "Bill After" at bounding box center [546, 216] width 134 height 19
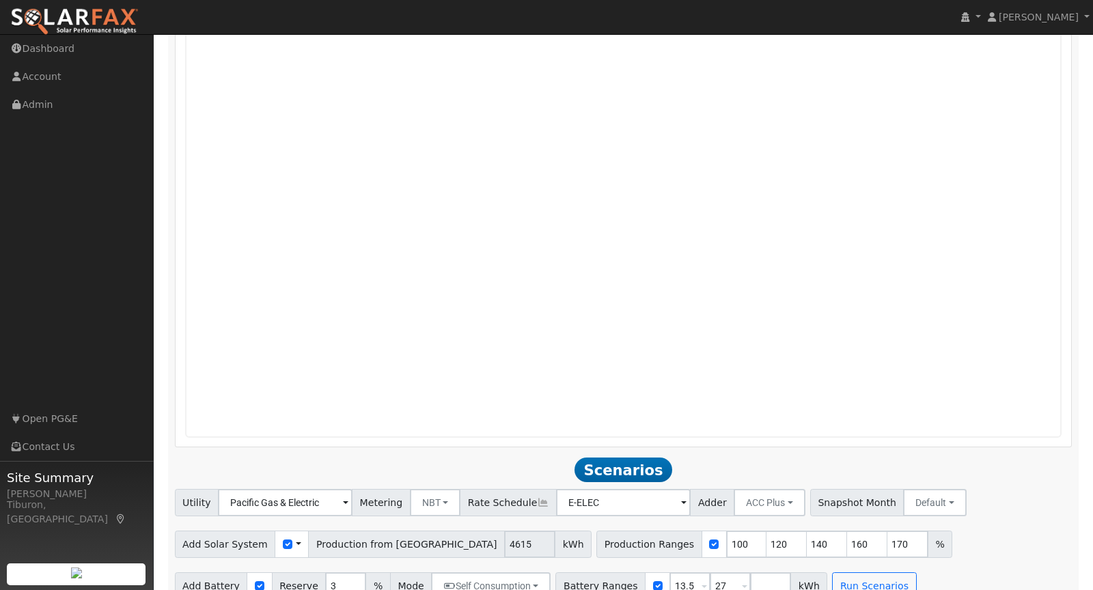
scroll to position [801, 0]
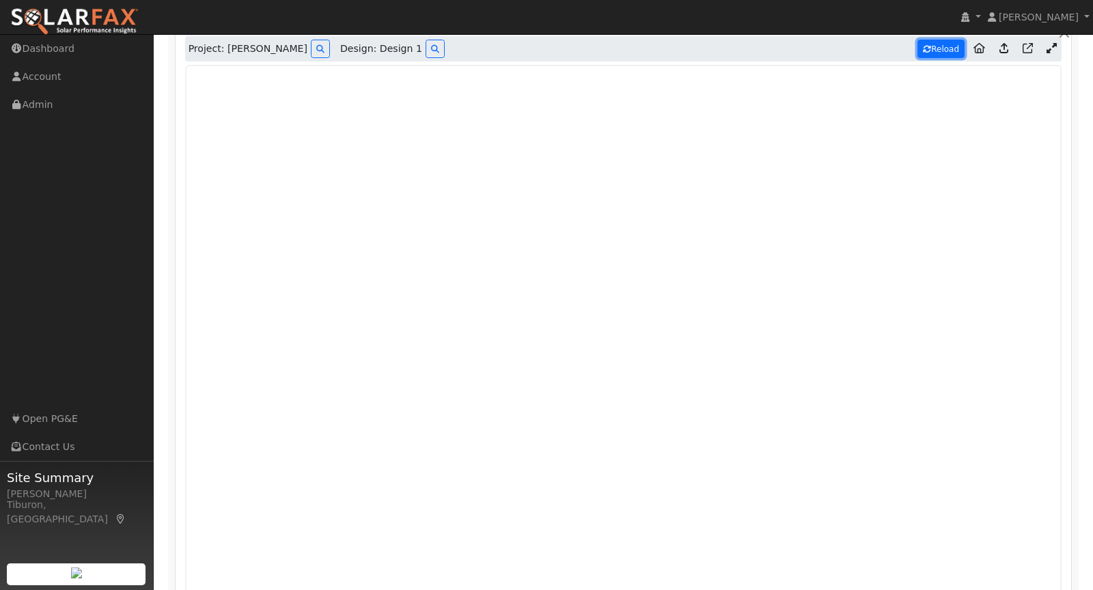
click at [941, 45] on button "Reload" at bounding box center [940, 49] width 47 height 18
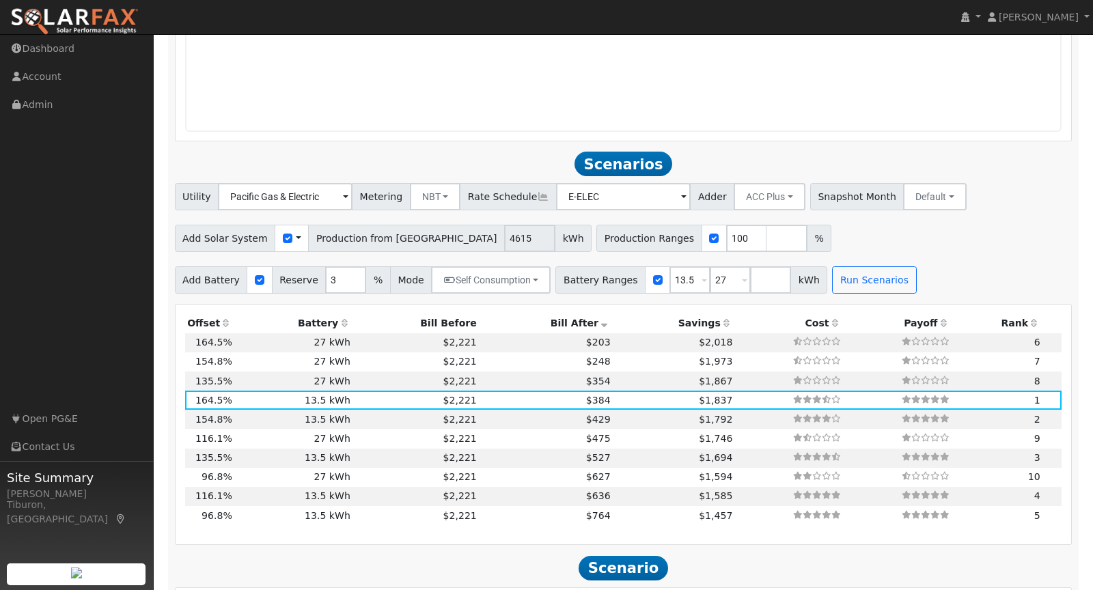
scroll to position [1307, 0]
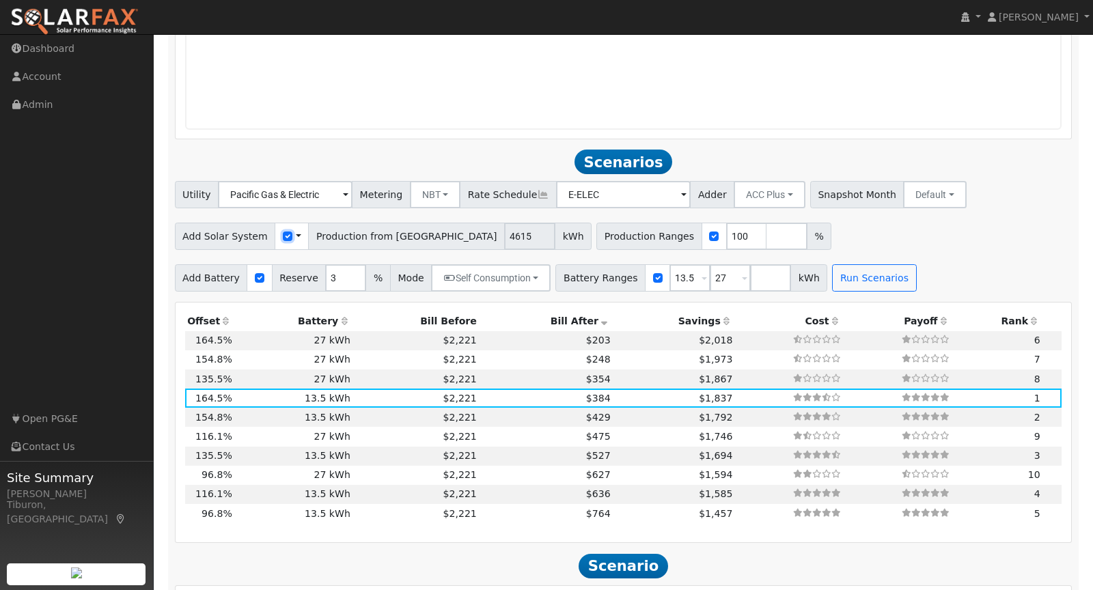
click at [283, 237] on input "checkbox" at bounding box center [288, 237] width 10 height 10
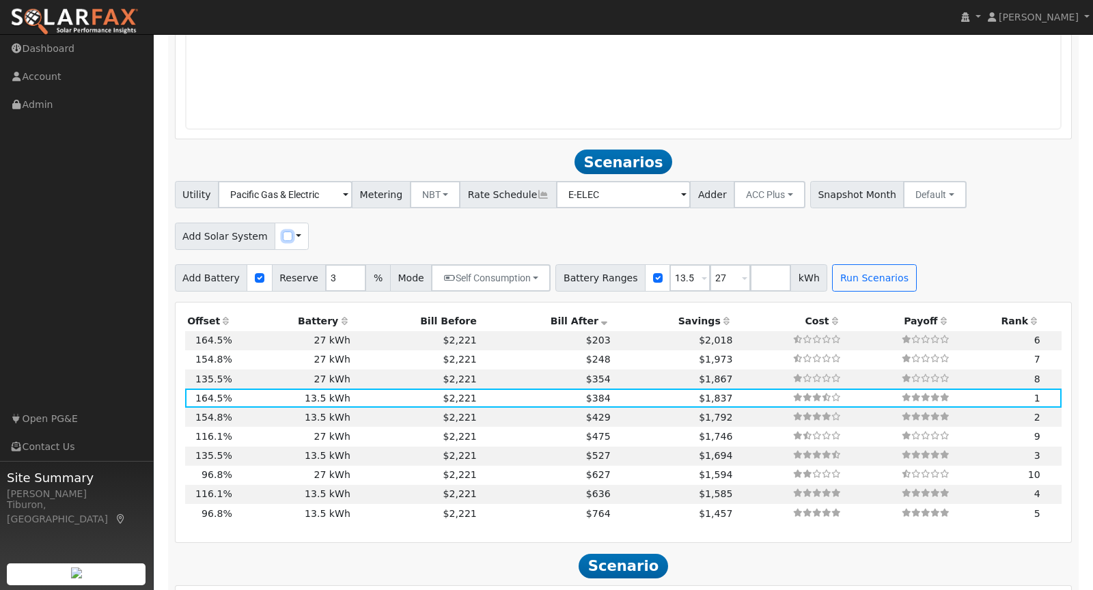
click at [283, 237] on input "checkbox" at bounding box center [288, 237] width 10 height 10
checkbox input "true"
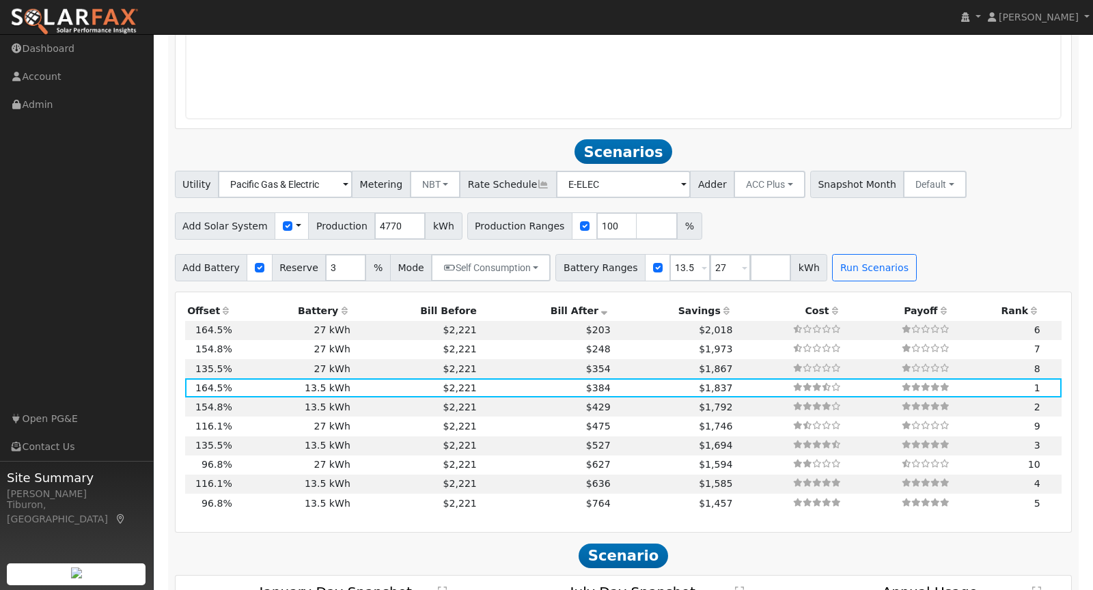
scroll to position [1320, 0]
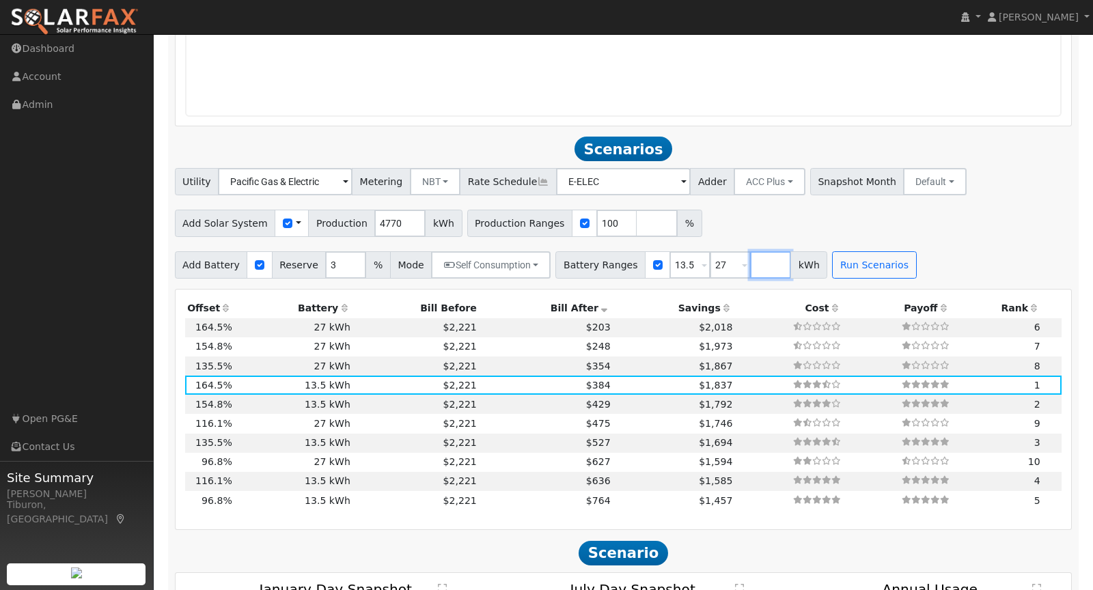
click at [751, 262] on input "number" at bounding box center [770, 264] width 41 height 27
type input "0"
type input "13.5"
type input "27"
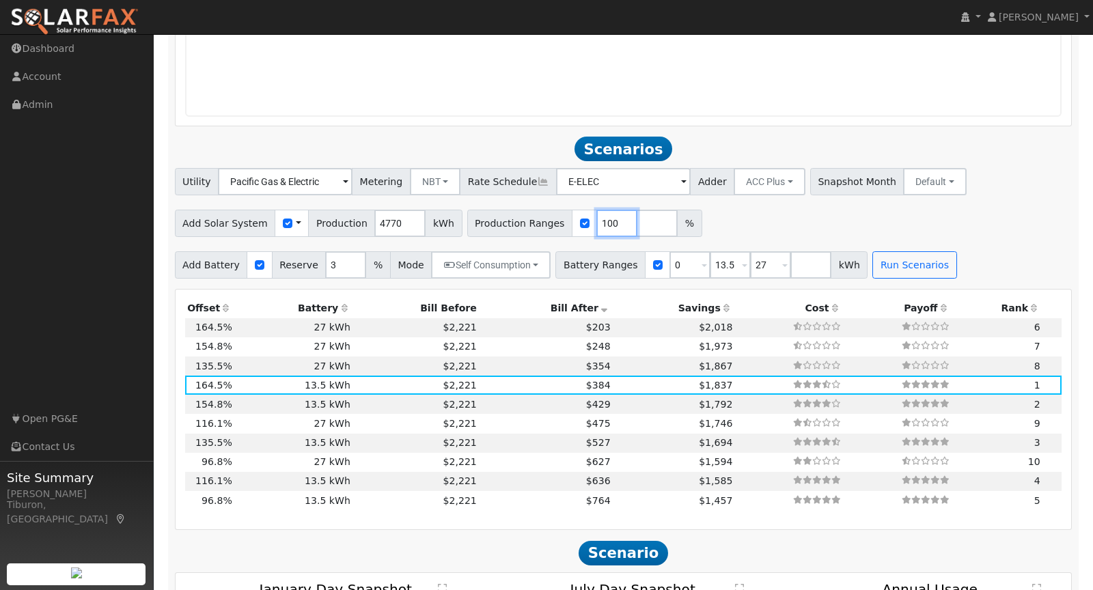
drag, startPoint x: 598, startPoint y: 219, endPoint x: 559, endPoint y: 216, distance: 39.8
click at [559, 216] on div "Production Ranges 100 %" at bounding box center [584, 223] width 235 height 27
type input "167.5"
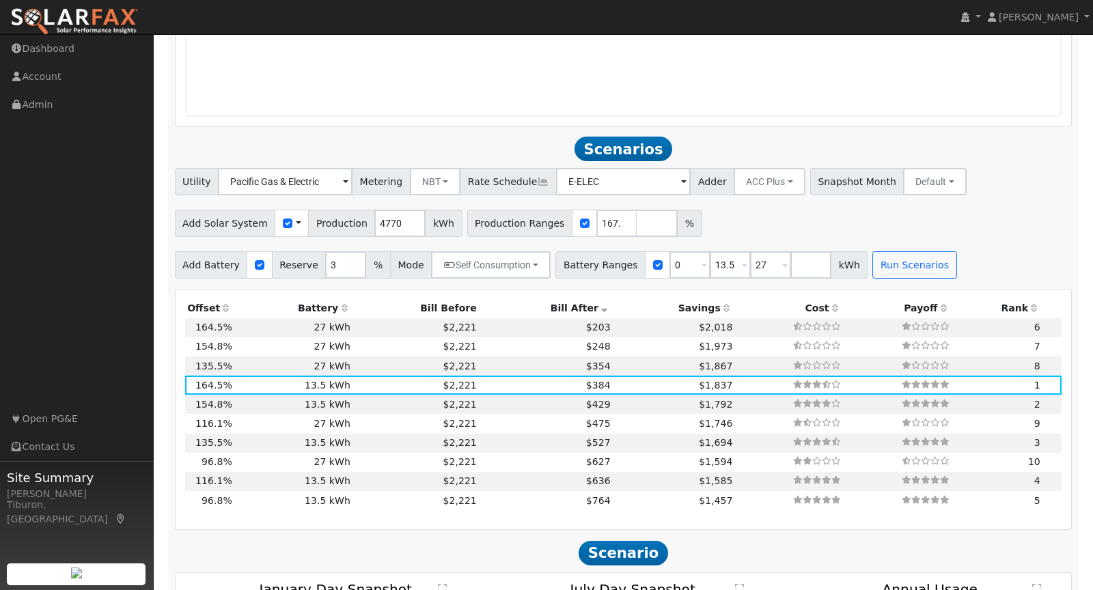
click at [788, 223] on div "Add Solar System Use CSV Data Production 4770 kWh Production Ranges 167.5 %" at bounding box center [623, 221] width 902 height 32
click at [874, 220] on div "Add Solar System Use CSV Data Production 4770 kWh Production Ranges 167.5 %" at bounding box center [623, 221] width 902 height 32
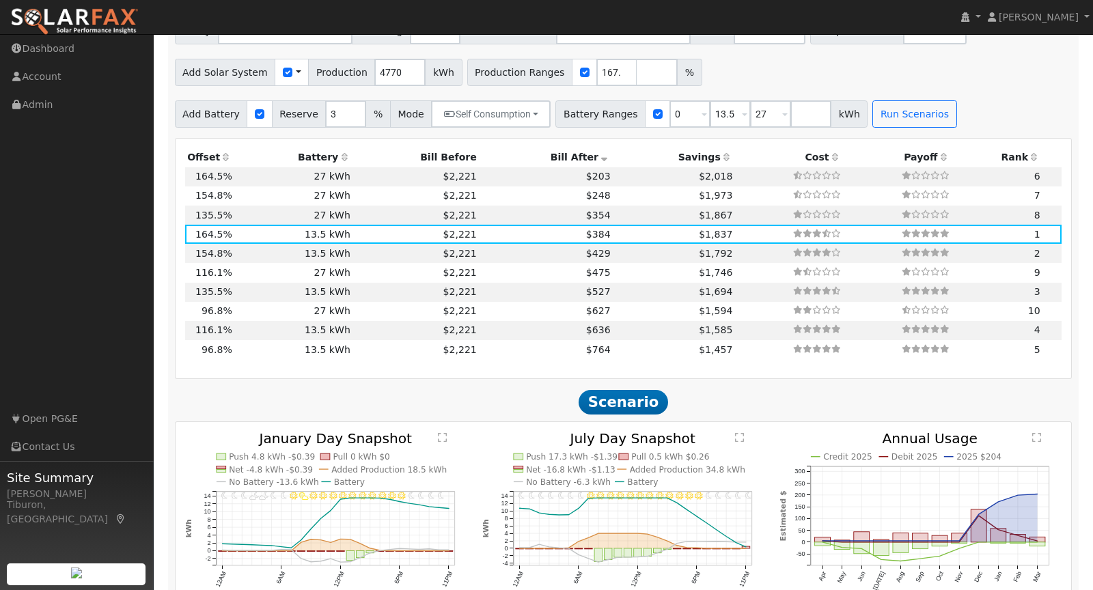
scroll to position [1467, 0]
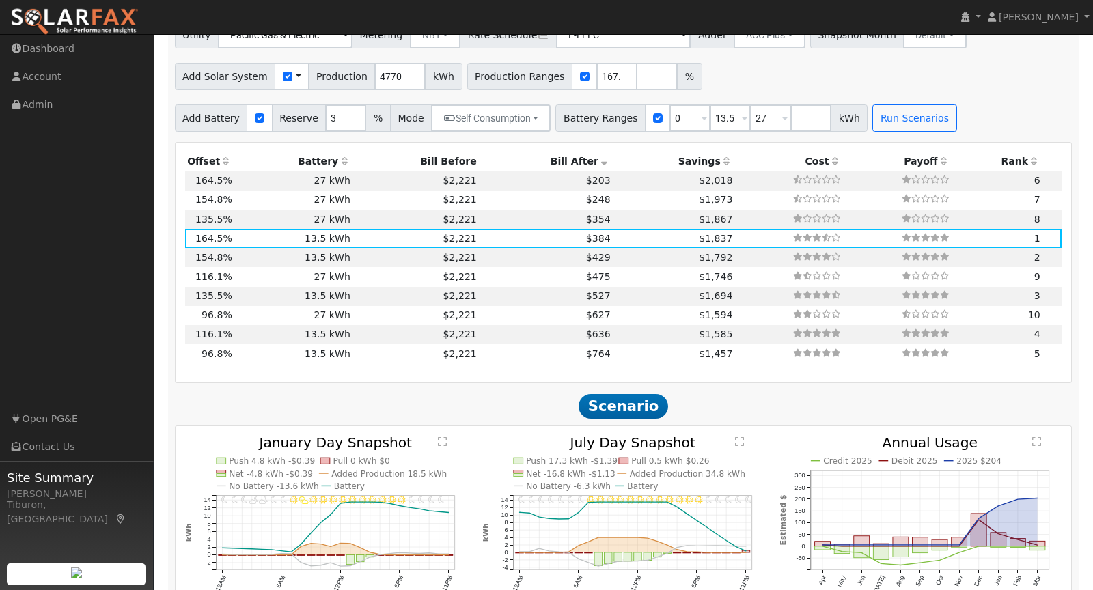
click at [568, 156] on th "Bill After" at bounding box center [546, 161] width 134 height 19
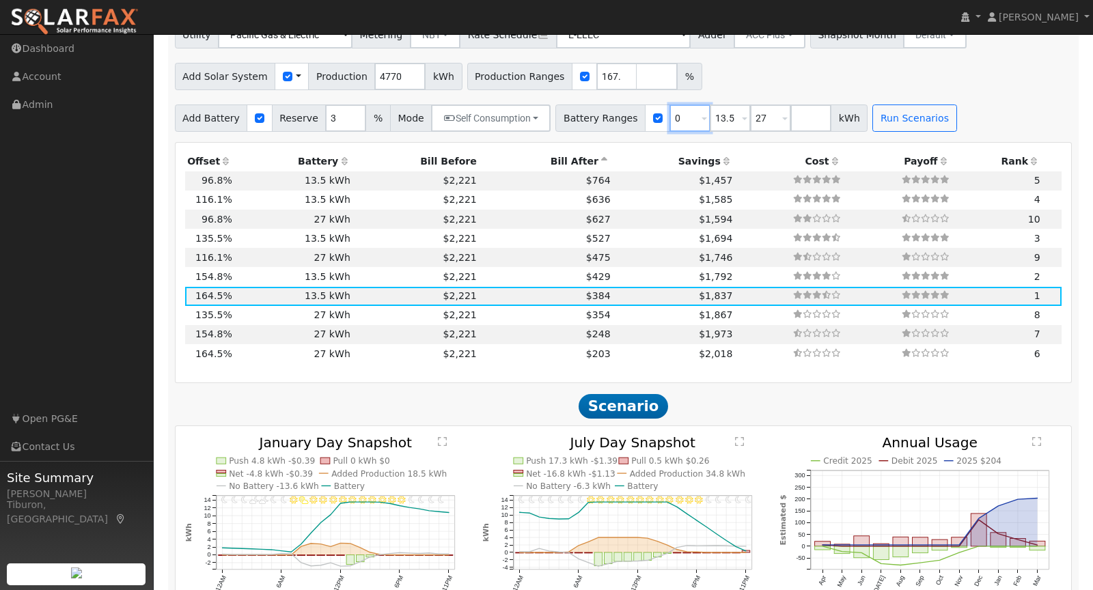
click at [669, 112] on input "0" at bounding box center [689, 118] width 41 height 27
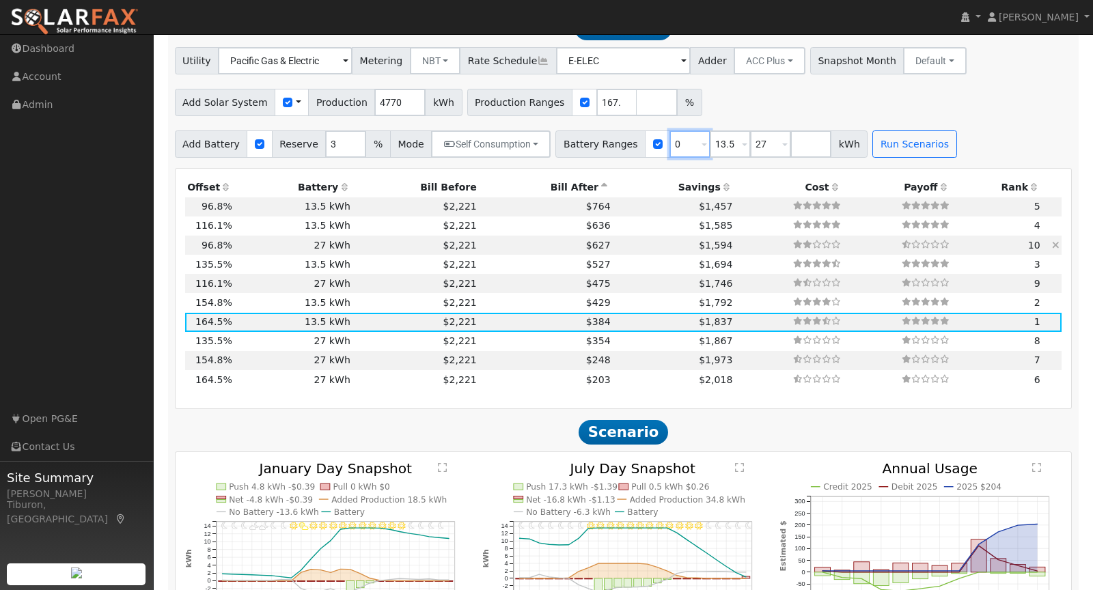
scroll to position [1439, 0]
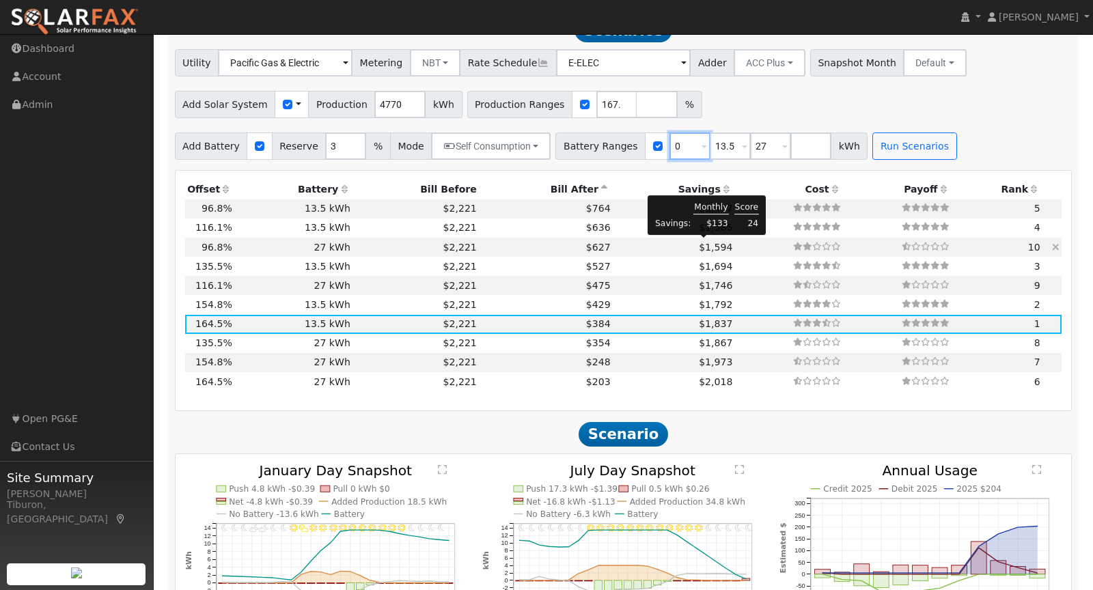
type input "13.5"
type input "27"
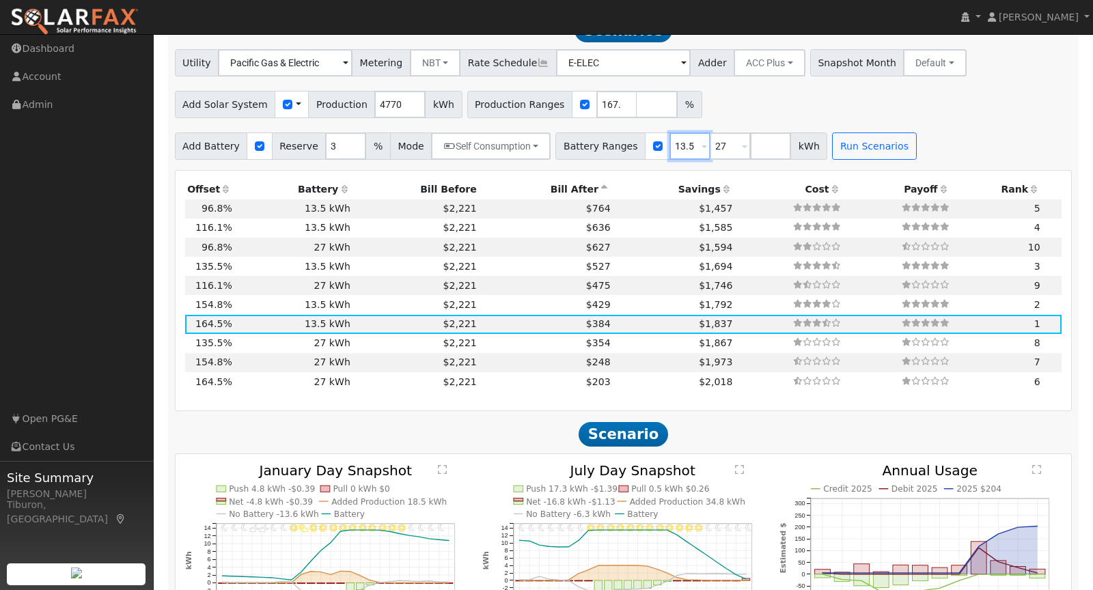
type input "13.5"
click at [750, 143] on input "number" at bounding box center [770, 146] width 41 height 27
type input "1"
type input "13.5"
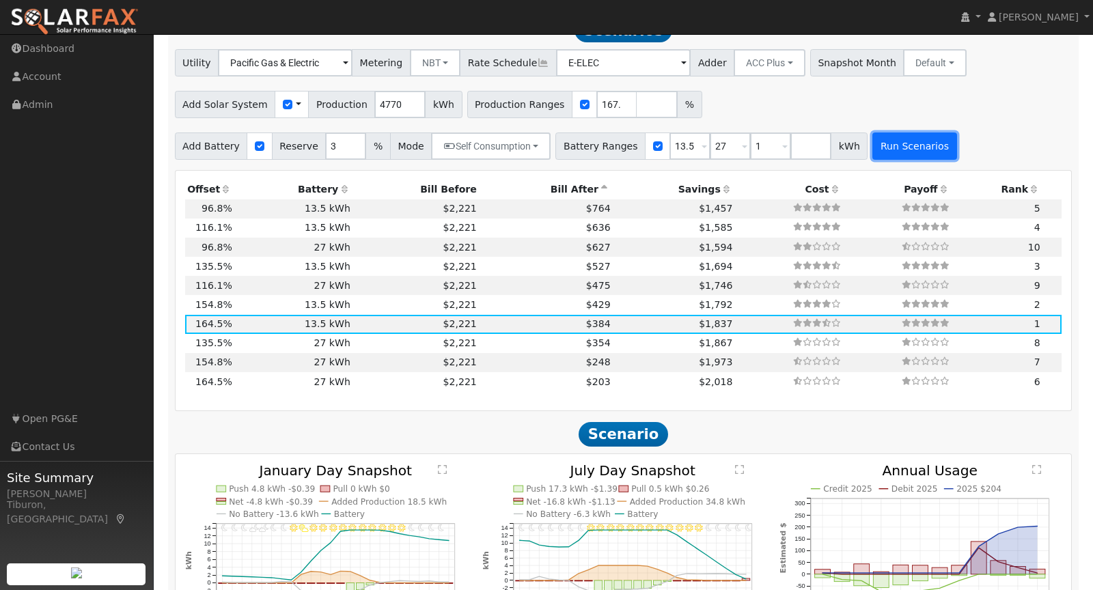
type input "27"
click at [874, 152] on button "Run Scenarios" at bounding box center [914, 146] width 84 height 27
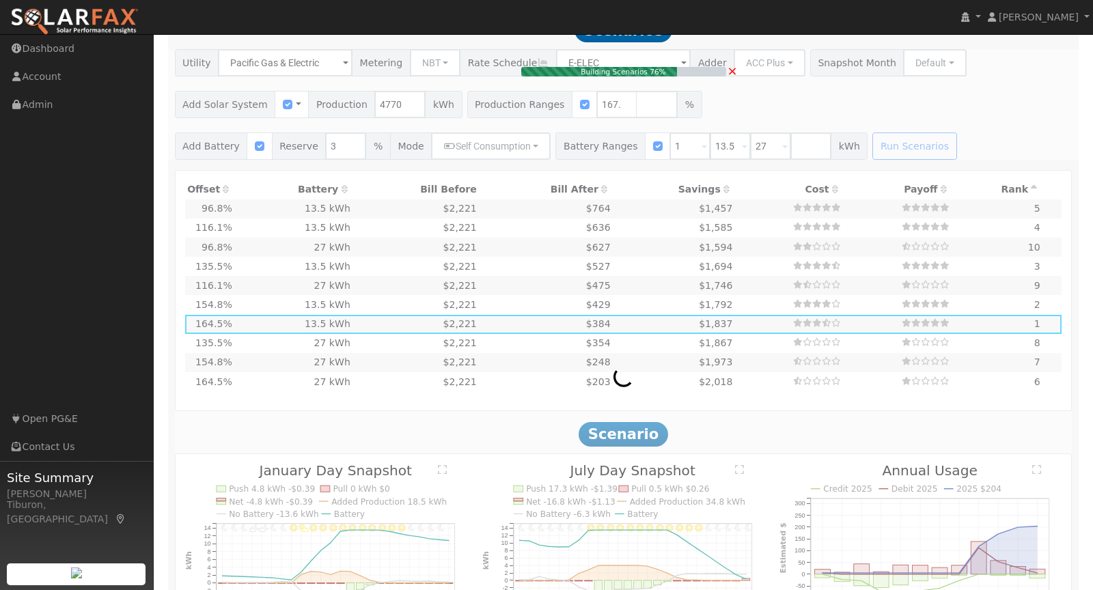
type input "5.3"
type input "$18,643"
type input "$10,453"
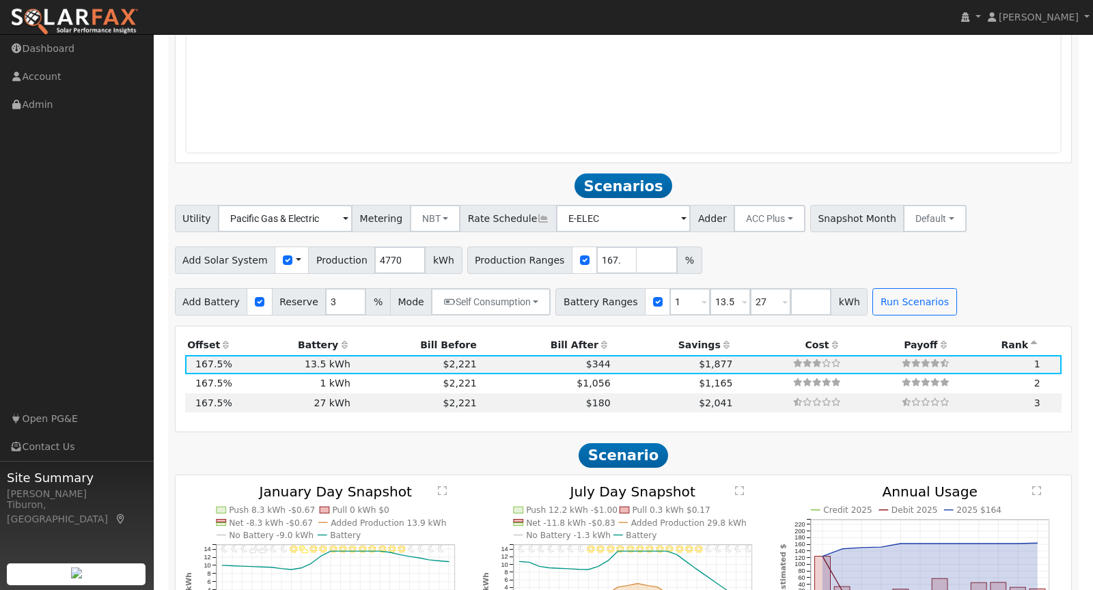
scroll to position [1309, 0]
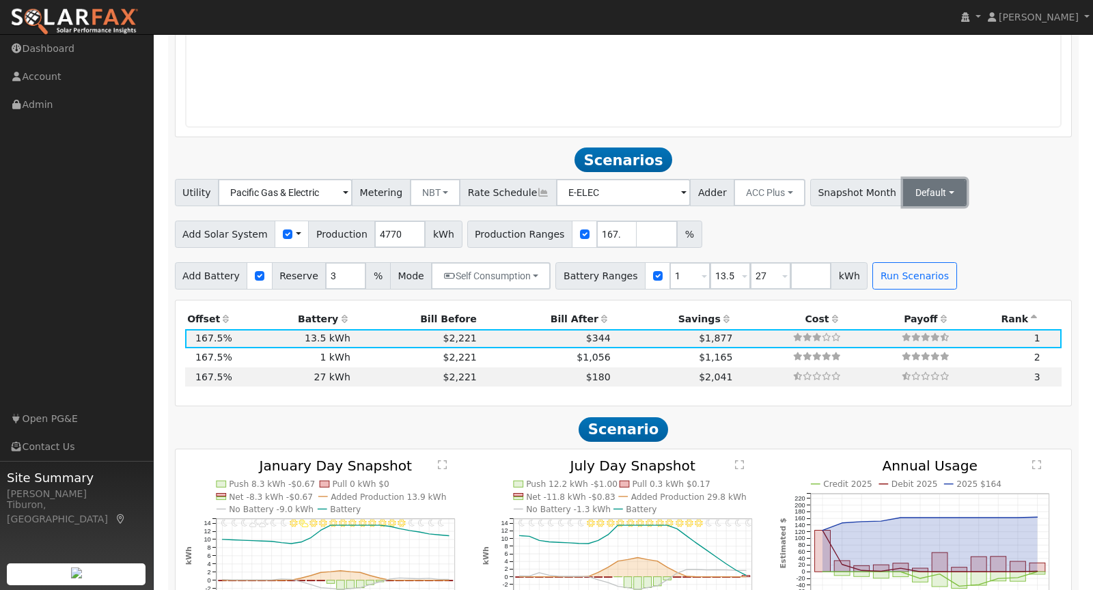
click at [903, 193] on button "Default" at bounding box center [935, 192] width 64 height 27
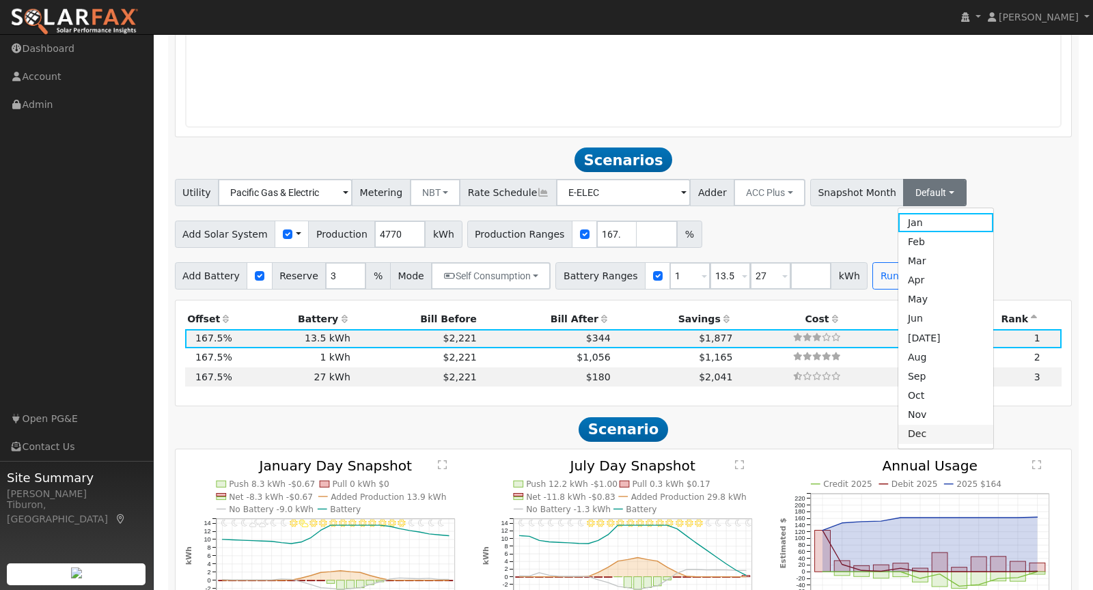
click at [902, 428] on link "Dec" at bounding box center [945, 434] width 95 height 19
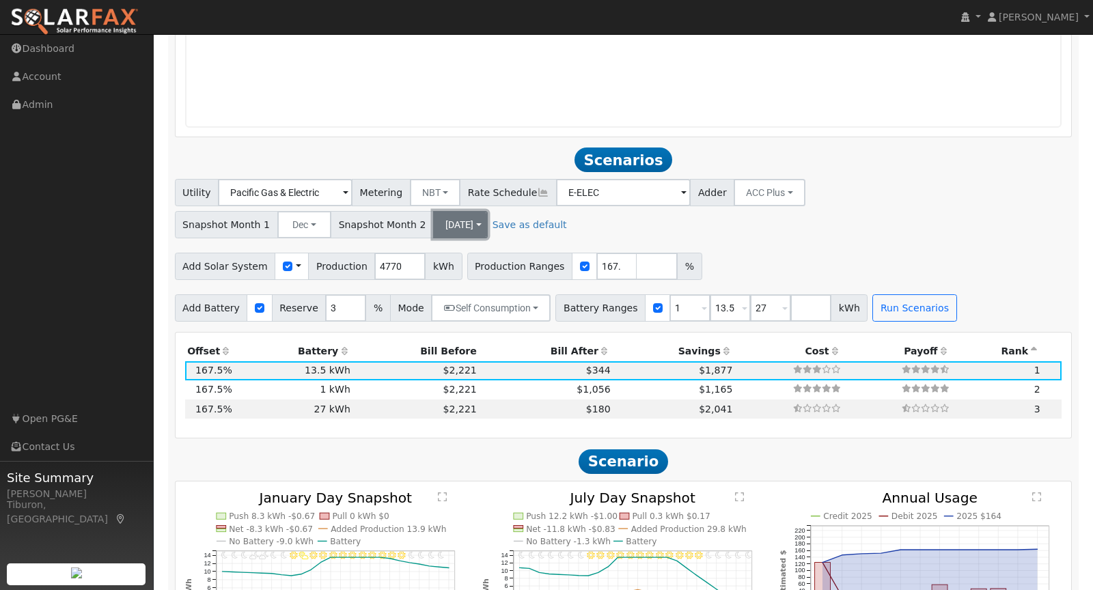
click at [488, 211] on button "Jul" at bounding box center [460, 224] width 55 height 27
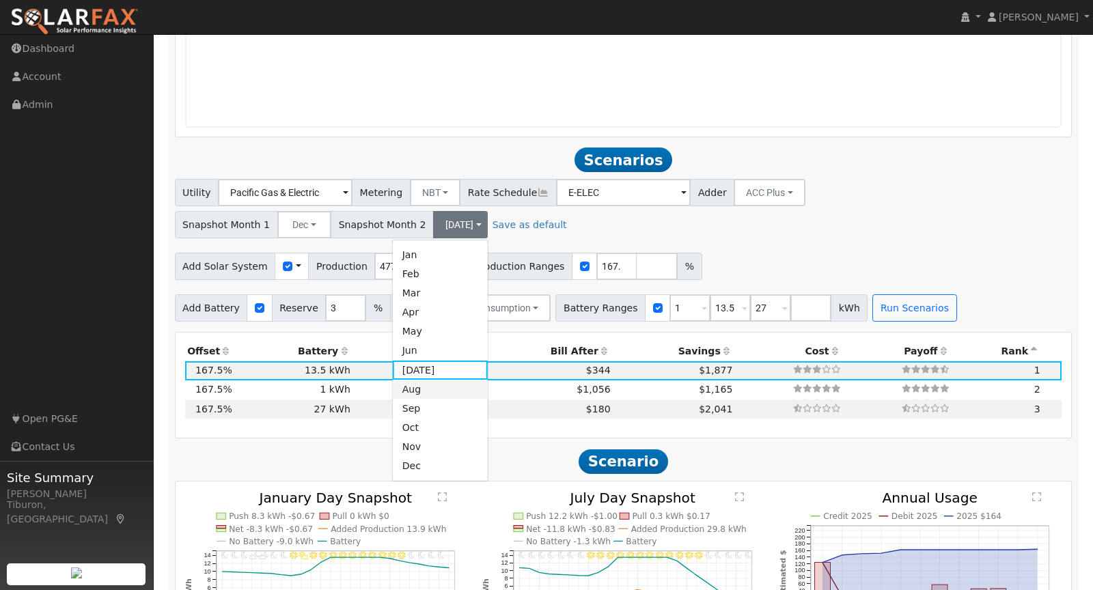
click at [488, 380] on link "Aug" at bounding box center [440, 389] width 95 height 19
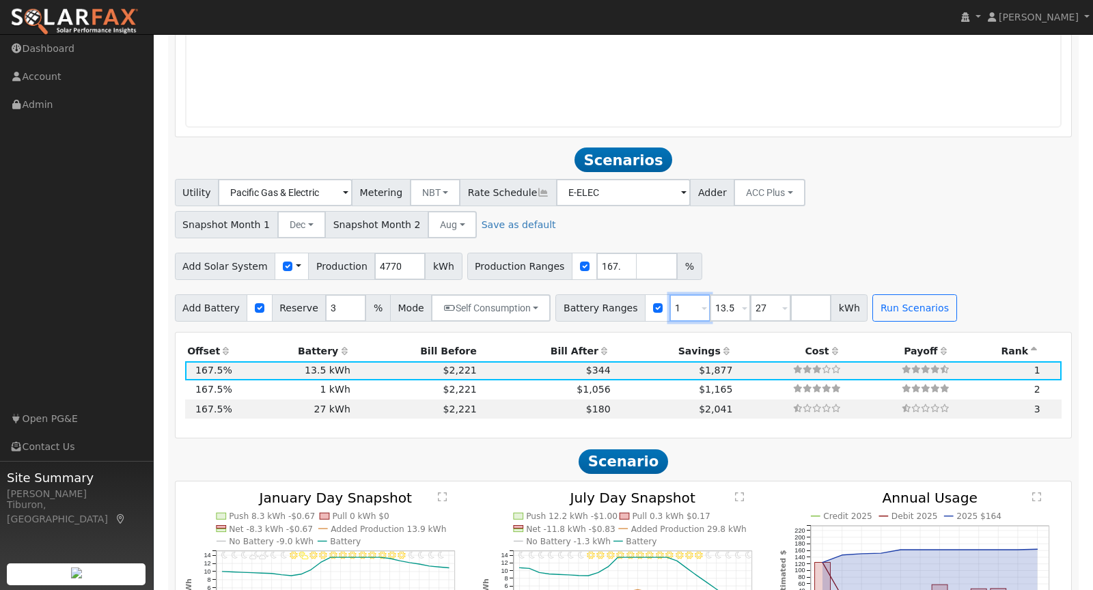
drag, startPoint x: 668, startPoint y: 292, endPoint x: 645, endPoint y: 292, distance: 23.2
click at [645, 294] on div "Battery Ranges 1 Overrides Reserve % Mode None None Self Consumption Peak Savin…" at bounding box center [711, 307] width 312 height 27
type input "13.5"
type input "27"
drag, startPoint x: 677, startPoint y: 290, endPoint x: 646, endPoint y: 294, distance: 30.9
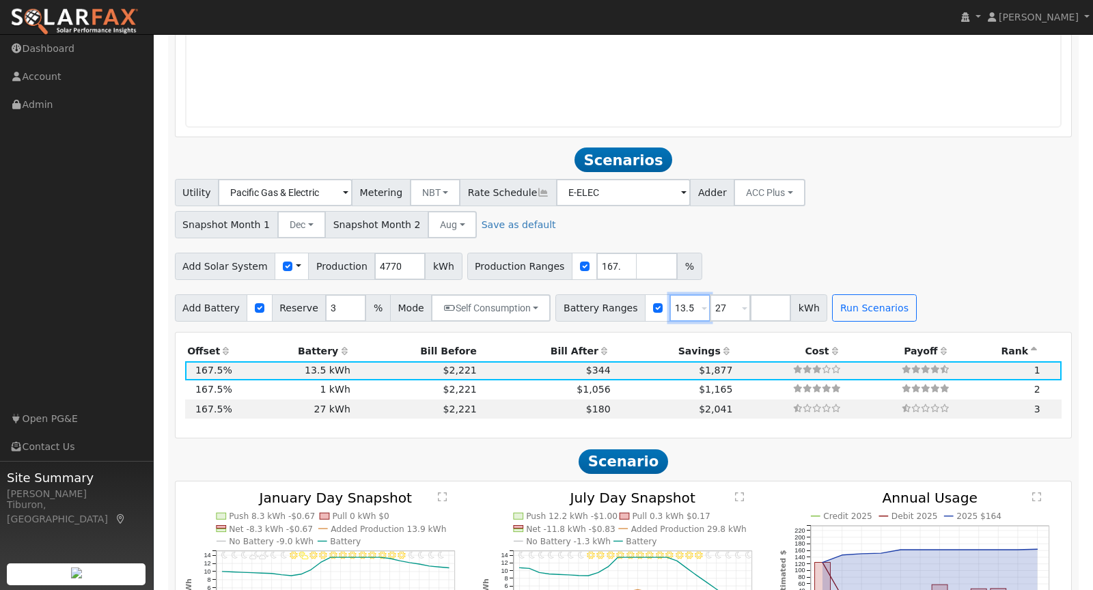
click at [647, 294] on div "Battery Ranges 13.5 Overrides Reserve % Mode None None Self Consumption Peak Sa…" at bounding box center [691, 307] width 272 height 27
type input "27"
drag, startPoint x: 583, startPoint y: 253, endPoint x: 650, endPoint y: 262, distance: 67.6
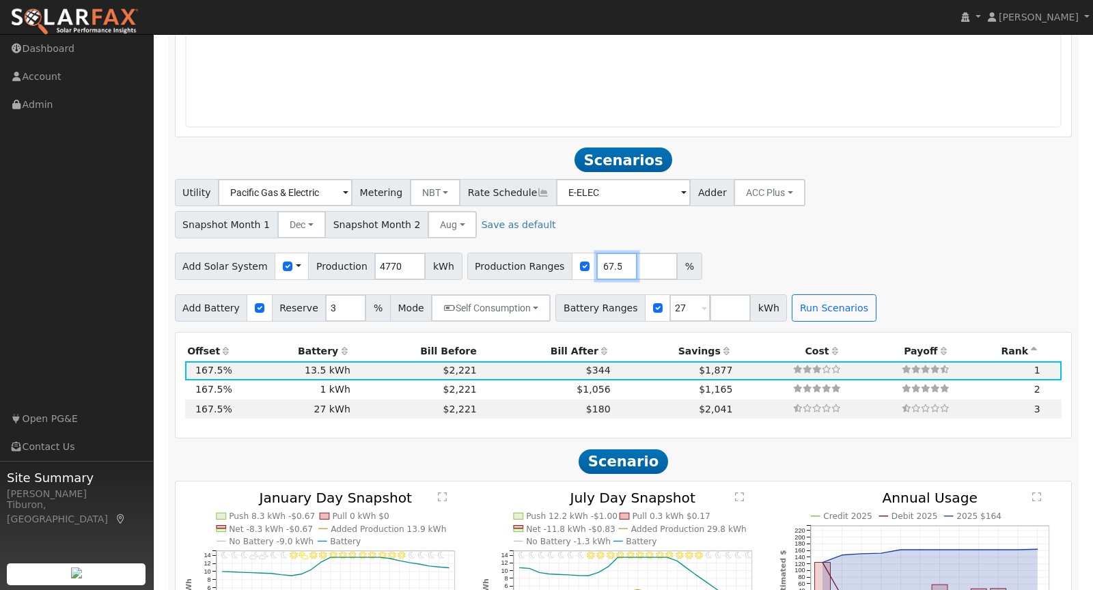
click at [650, 262] on div "Production Ranges 167.5 %" at bounding box center [584, 266] width 235 height 27
type input "168"
click at [820, 294] on button "Run Scenarios" at bounding box center [834, 307] width 84 height 27
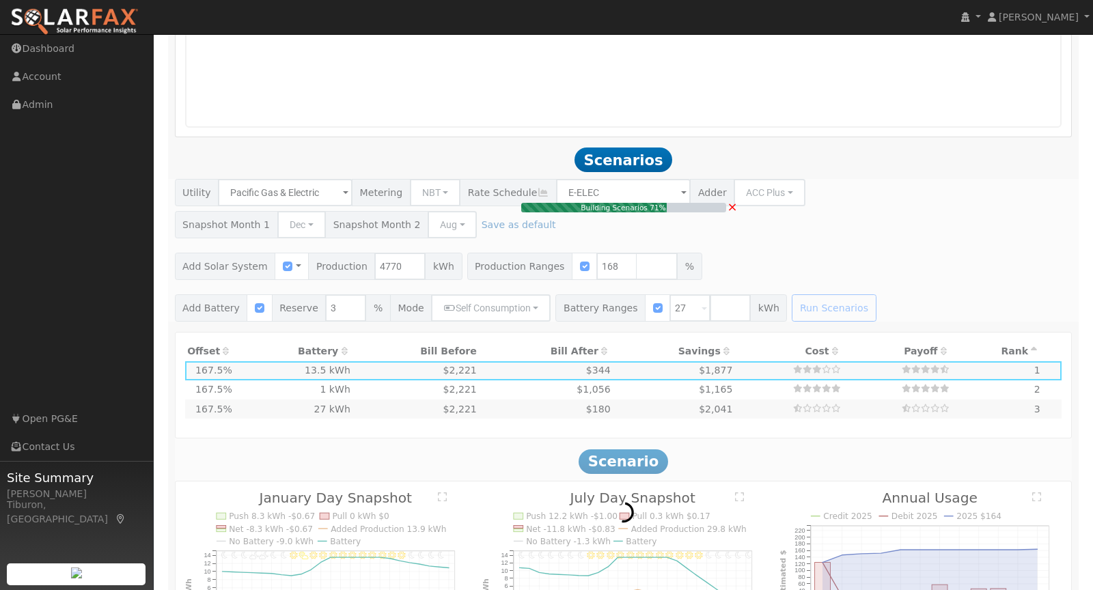
type input "$18,699"
type input "$32,400"
type input "$15,330"
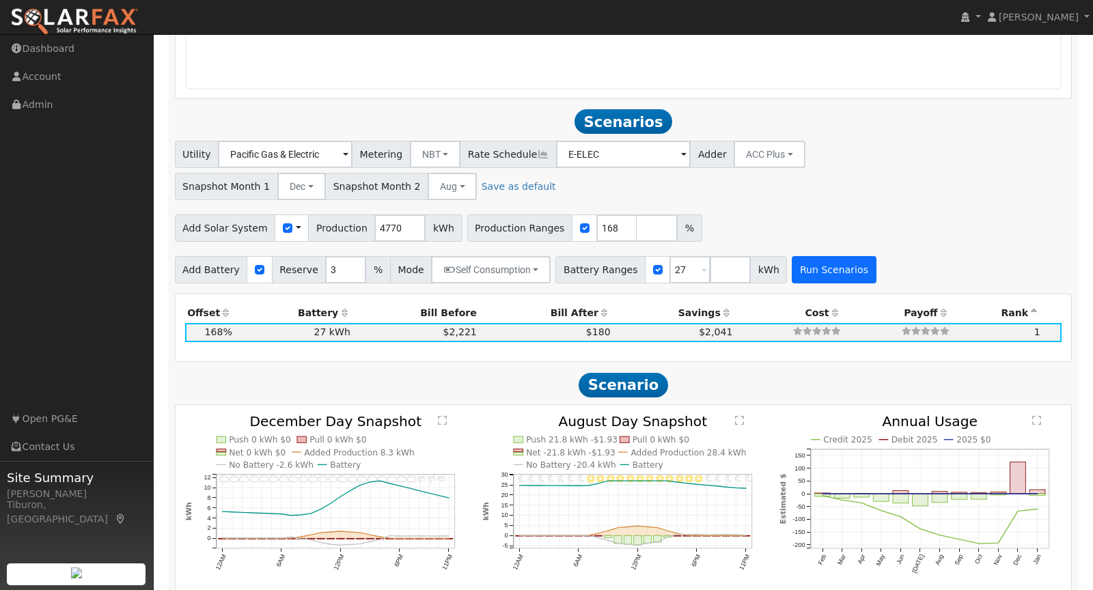
scroll to position [1412, 0]
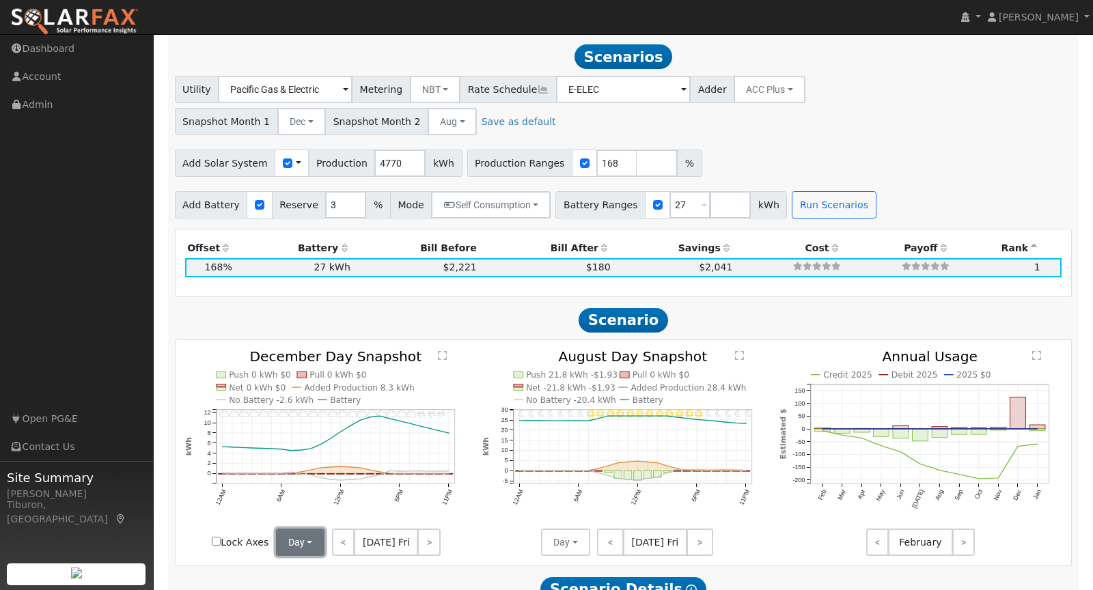
click at [309, 529] on button "Day" at bounding box center [300, 542] width 49 height 27
click at [314, 503] on link "Month Average" at bounding box center [324, 512] width 95 height 19
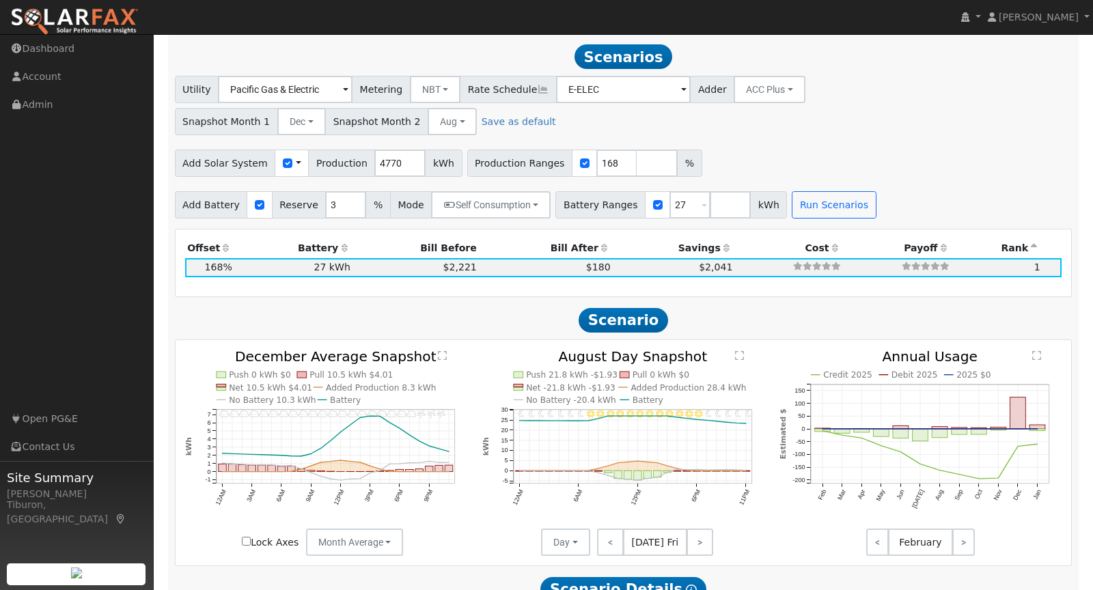
click at [245, 537] on input "Lock Axes" at bounding box center [246, 541] width 9 height 9
checkbox input "true"
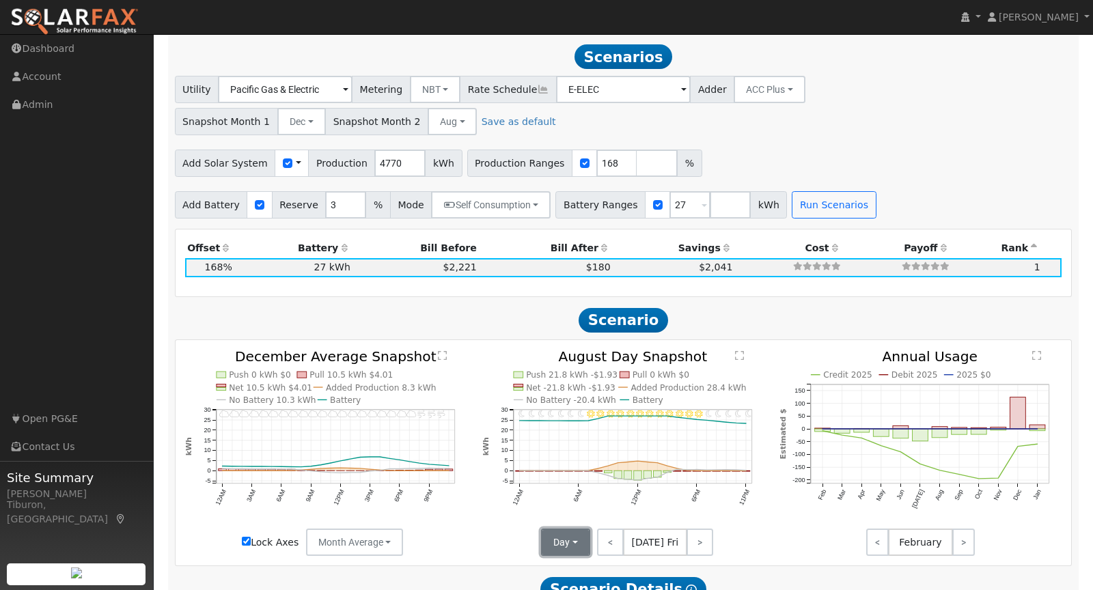
click at [564, 529] on button "Day" at bounding box center [565, 542] width 49 height 27
click at [584, 503] on link "Month Average" at bounding box center [589, 512] width 95 height 19
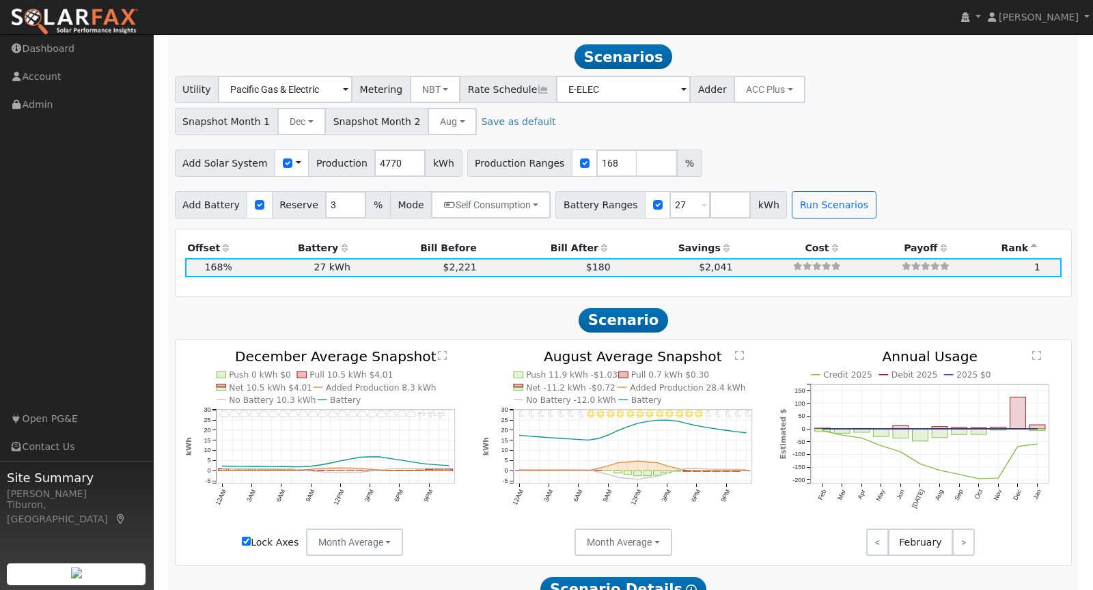
click at [442, 350] on text "" at bounding box center [442, 355] width 9 height 10
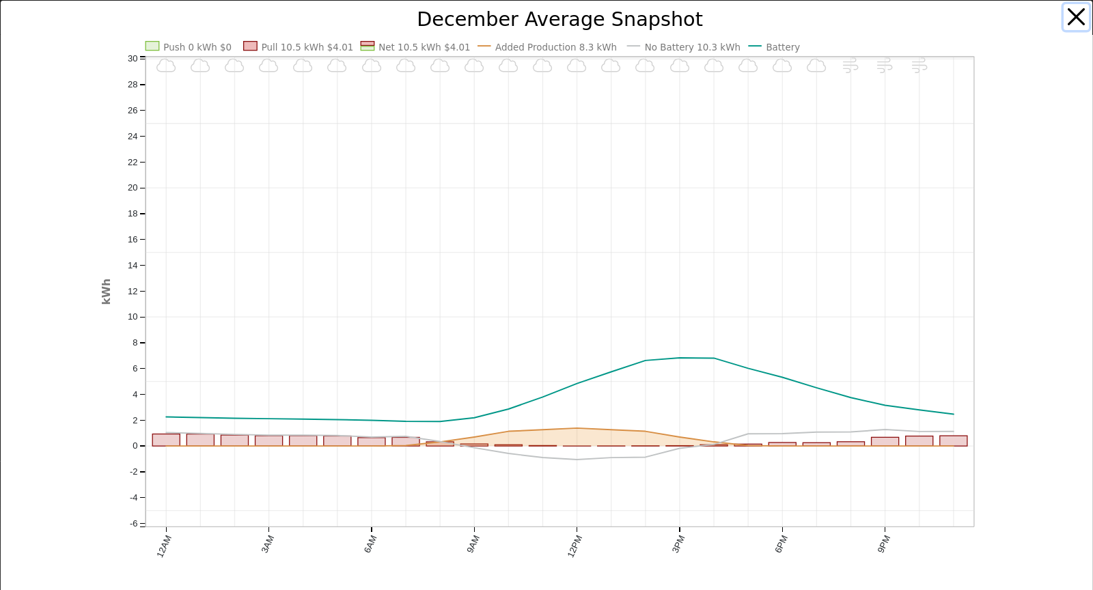
click at [1077, 18] on button "button" at bounding box center [1077, 17] width 26 height 26
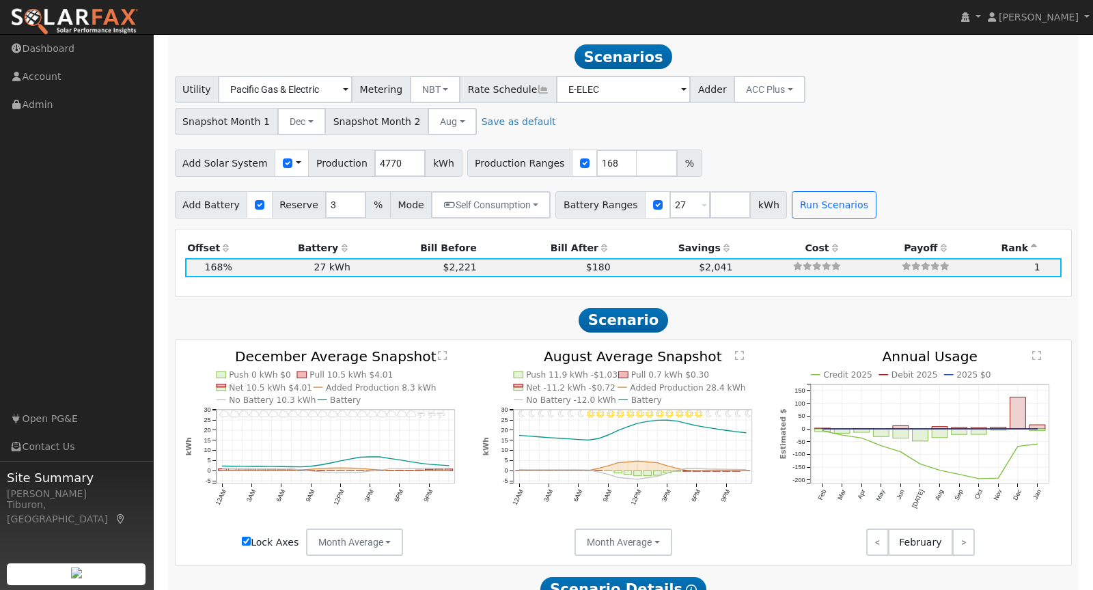
click at [736, 350] on text "" at bounding box center [739, 355] width 9 height 10
